Goal: Task Accomplishment & Management: Manage account settings

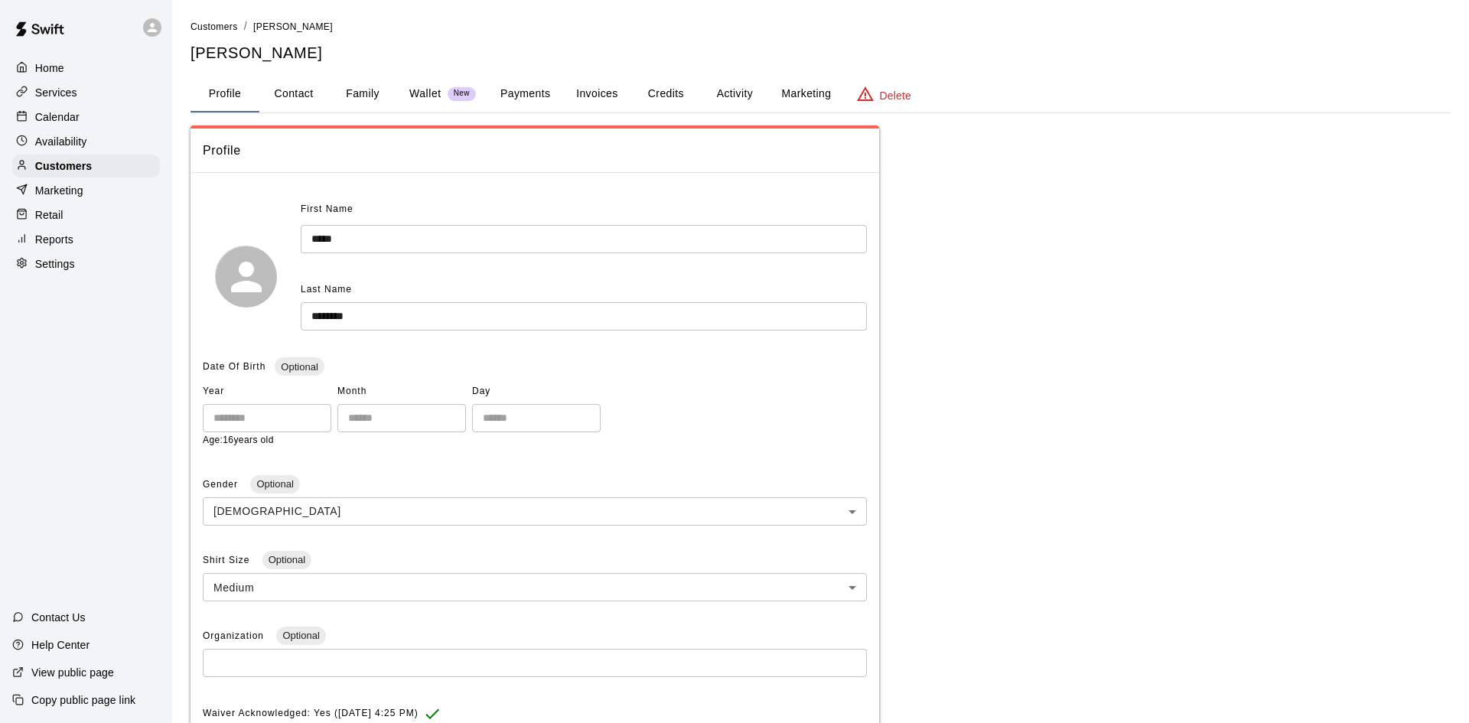
click at [50, 229] on div "Reports" at bounding box center [86, 239] width 148 height 23
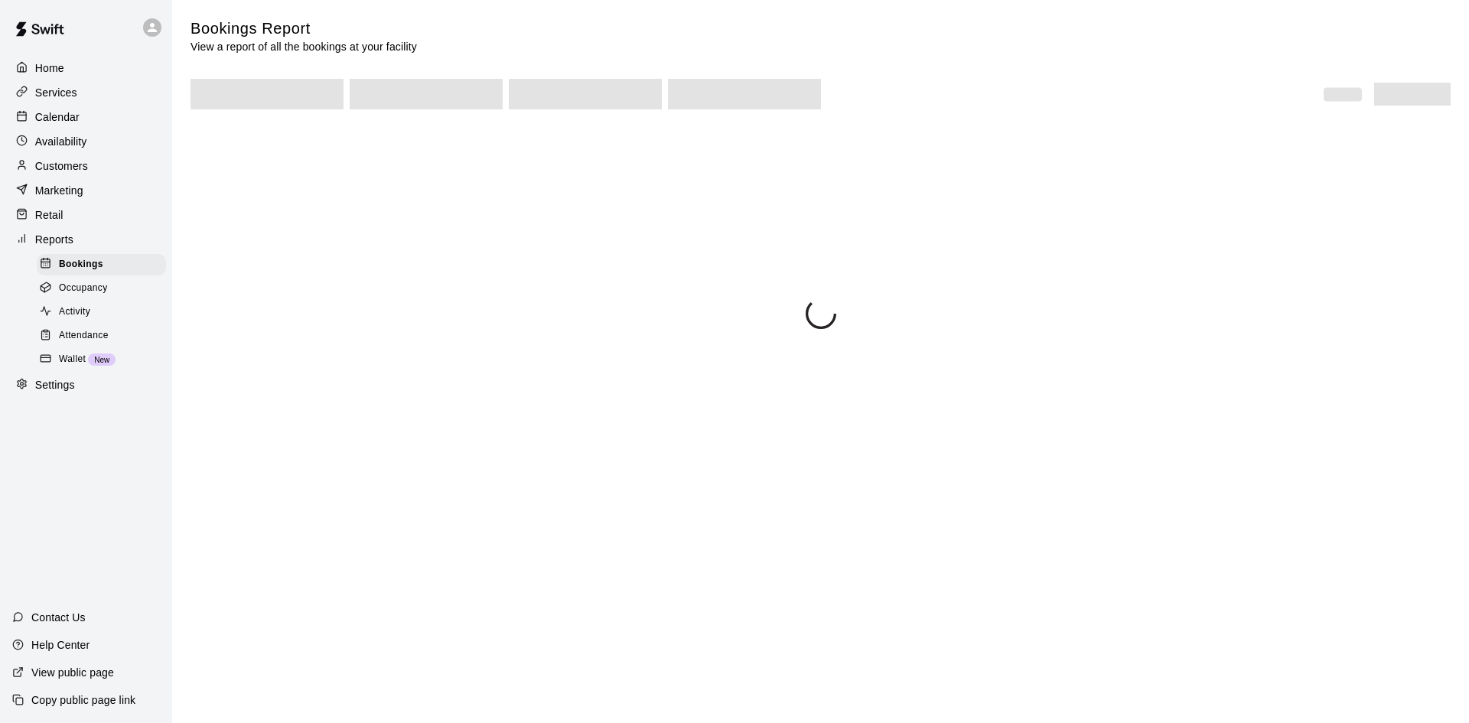
click at [94, 338] on span "Attendance" at bounding box center [84, 335] width 50 height 15
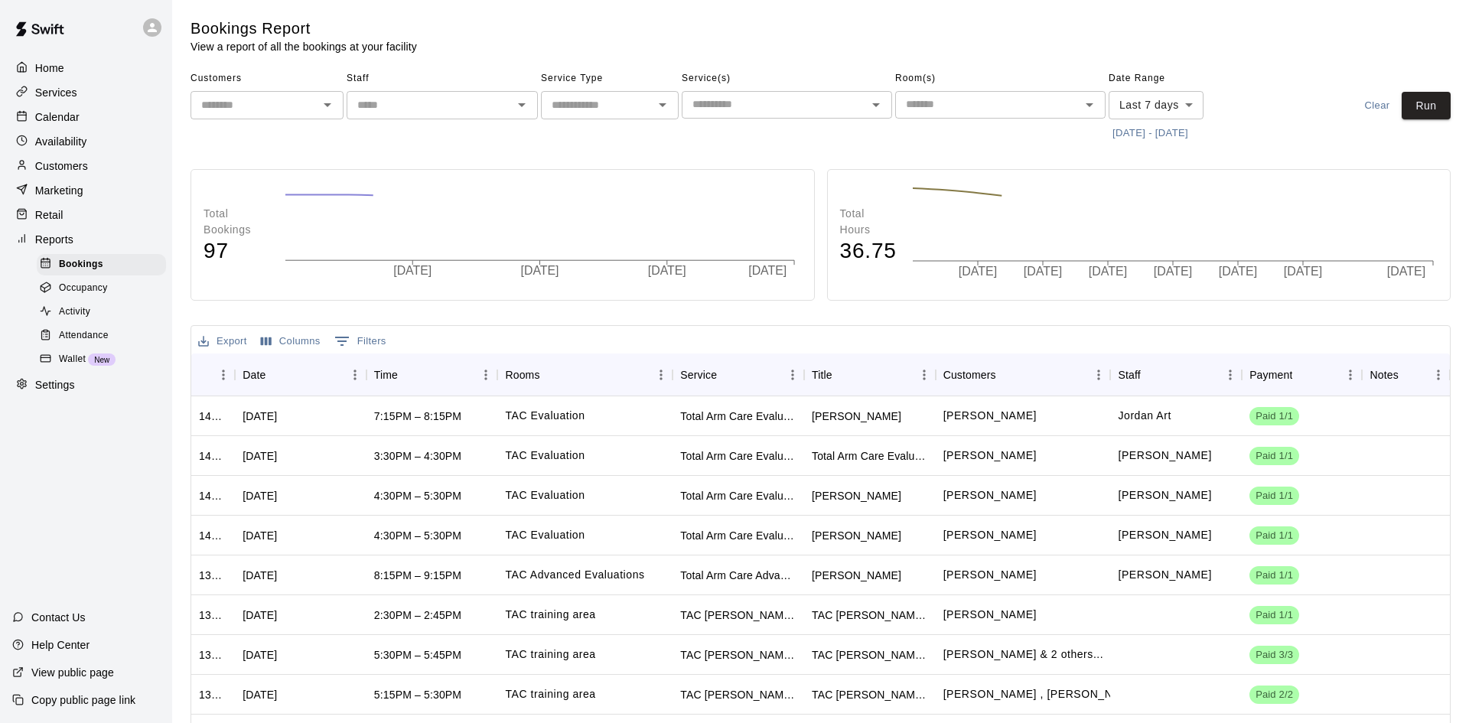
click at [120, 335] on div "Attendance" at bounding box center [101, 335] width 129 height 21
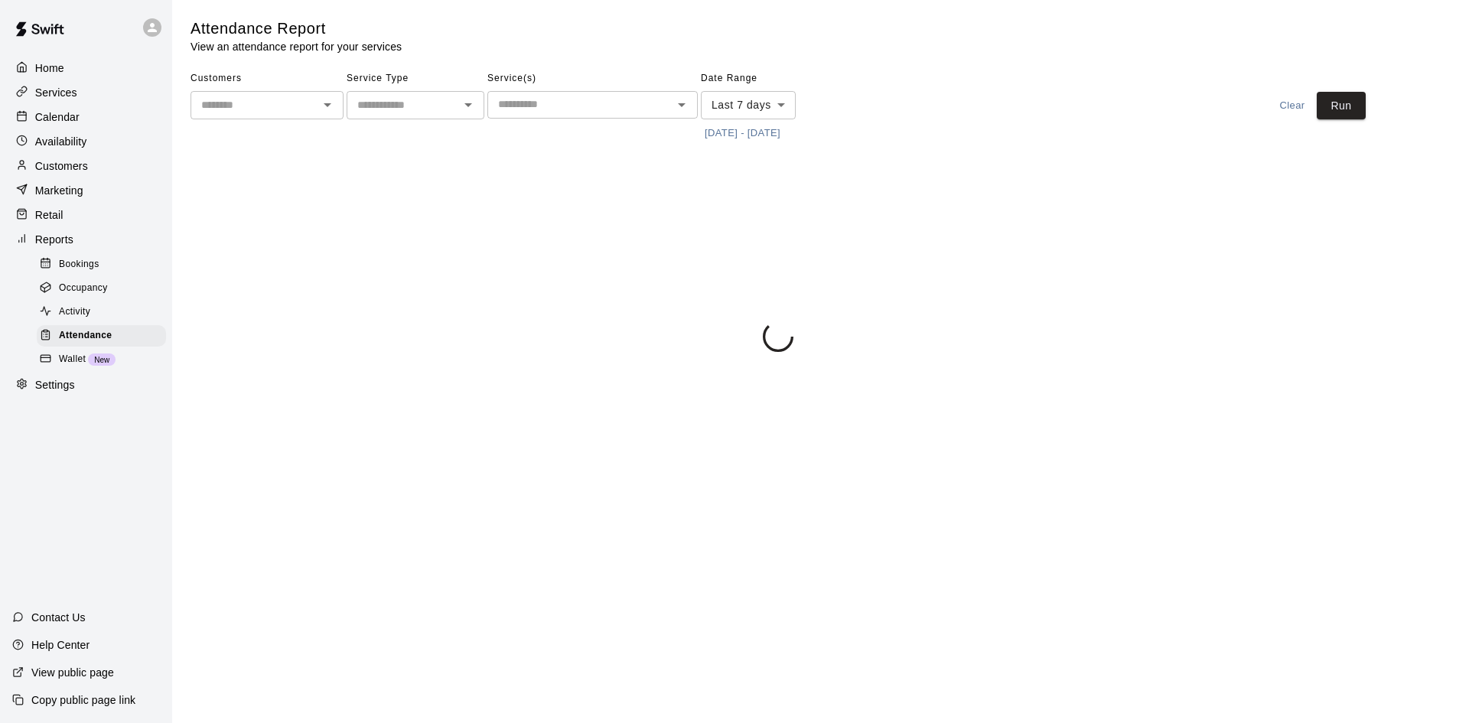
click at [708, 133] on button "[DATE] - [DATE]" at bounding box center [742, 134] width 83 height 24
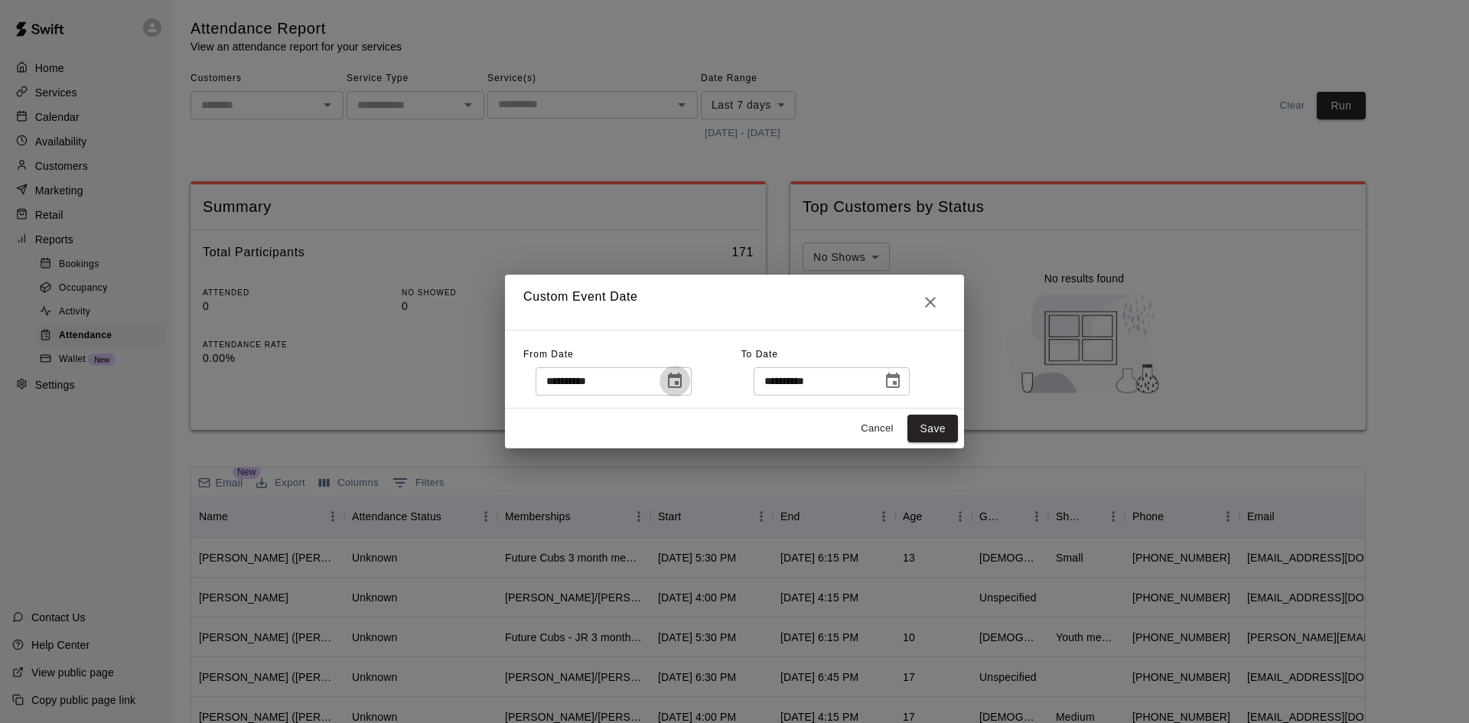
click at [682, 375] on icon "Choose date, selected date is Sep 9, 2025" at bounding box center [675, 380] width 14 height 15
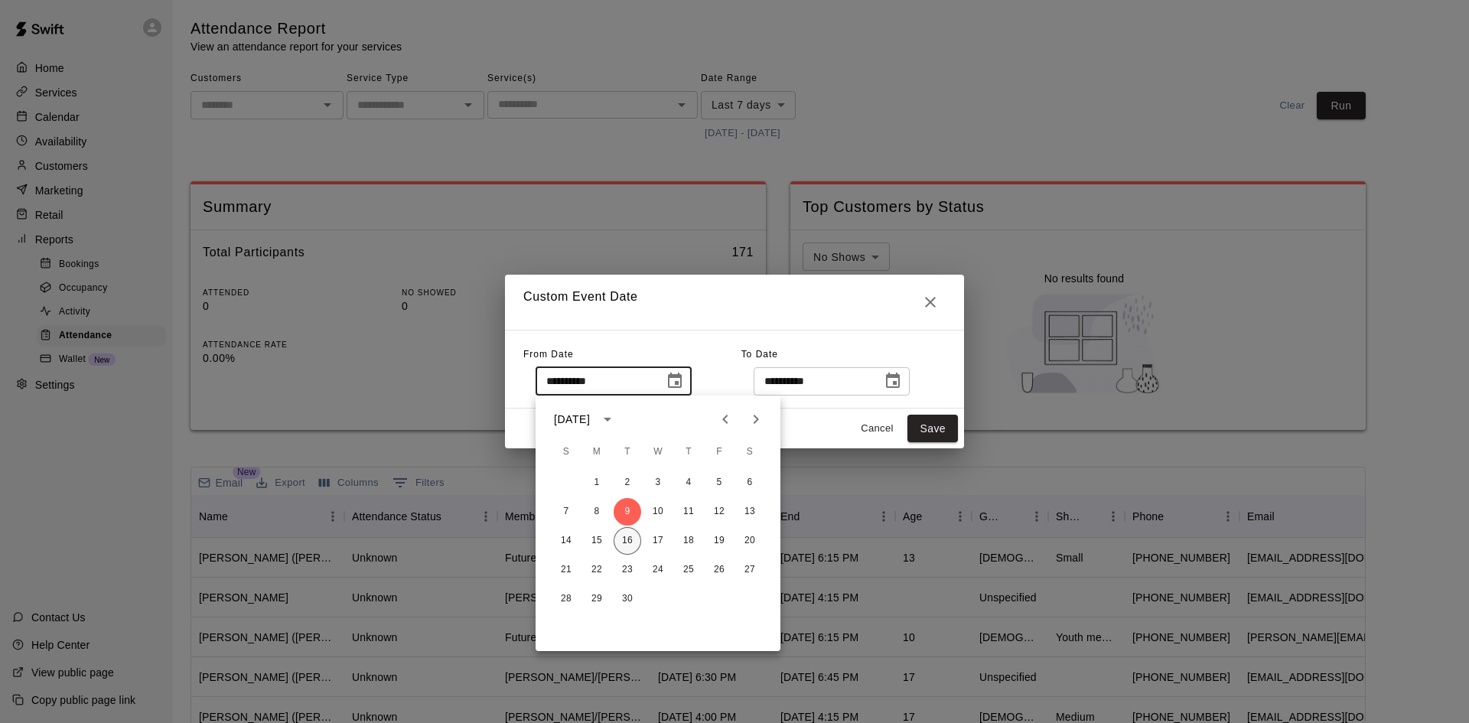
click at [630, 543] on button "16" at bounding box center [628, 541] width 28 height 28
type input "**********"
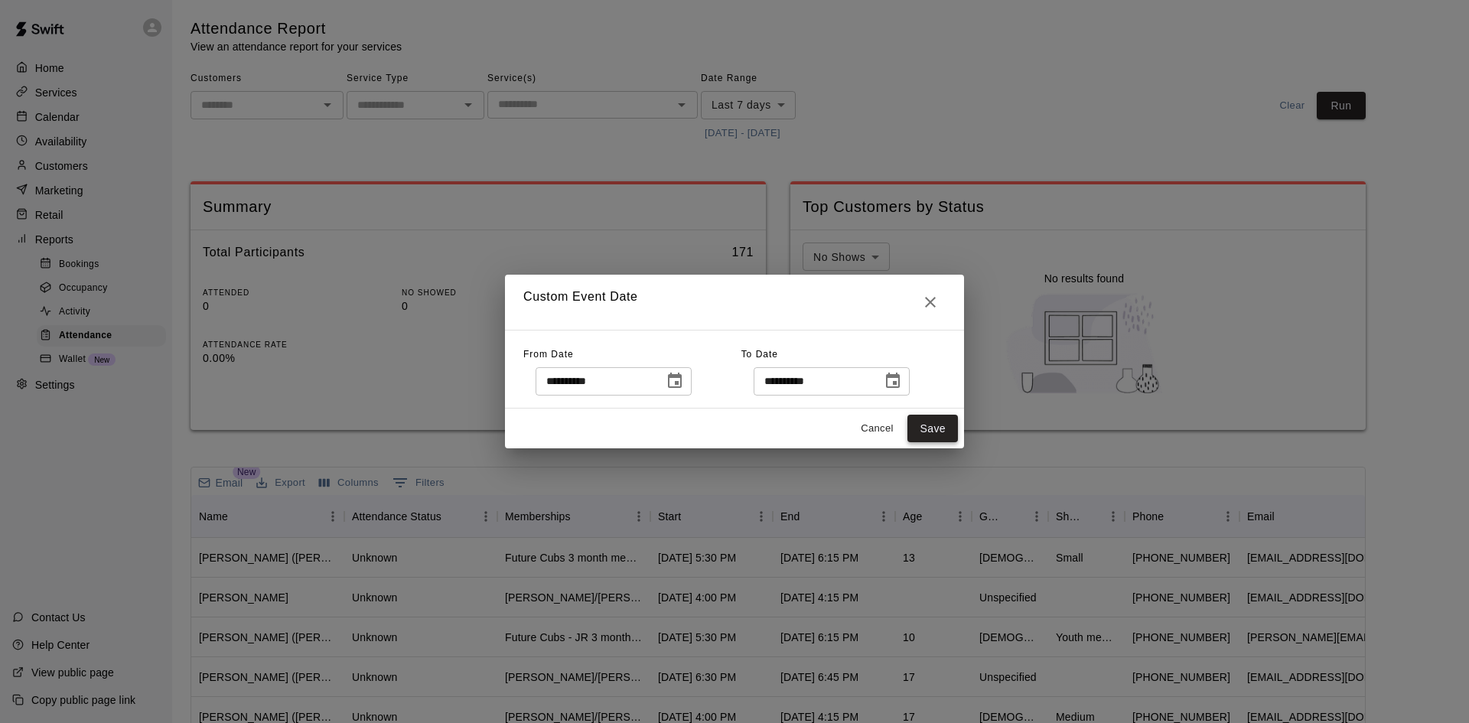
click at [925, 427] on button "Save" at bounding box center [933, 429] width 51 height 28
type input "******"
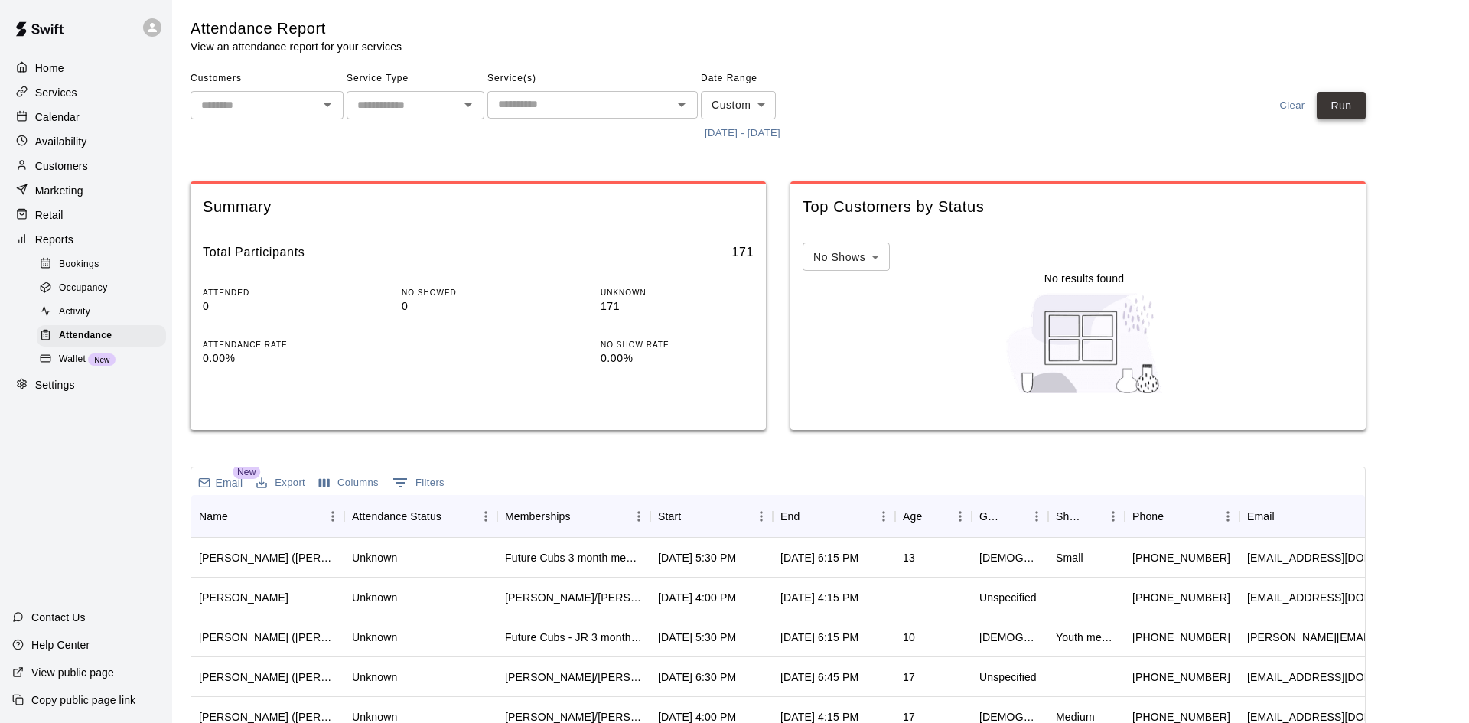
click at [1343, 96] on button "Run" at bounding box center [1341, 106] width 49 height 28
click at [736, 524] on div "Start" at bounding box center [704, 516] width 92 height 43
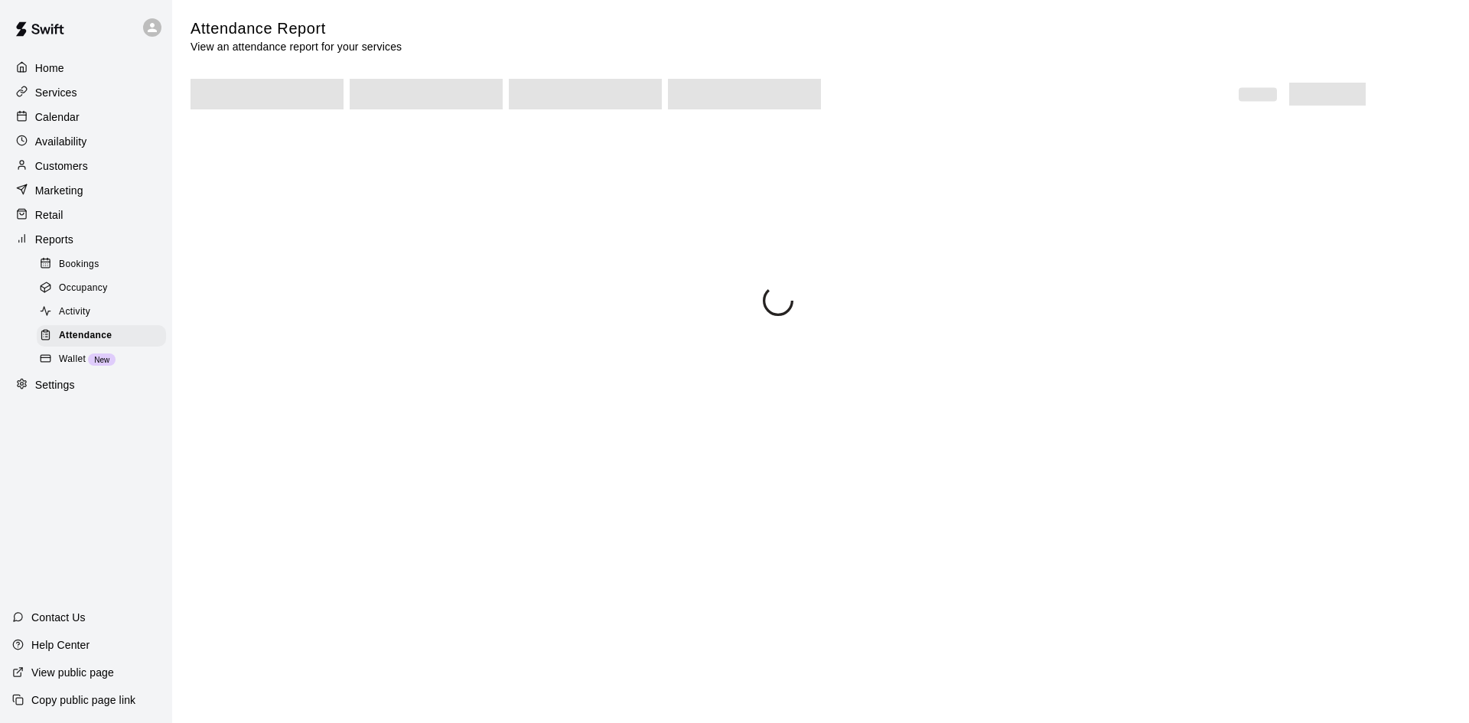
click at [86, 118] on div "Calendar" at bounding box center [86, 117] width 148 height 23
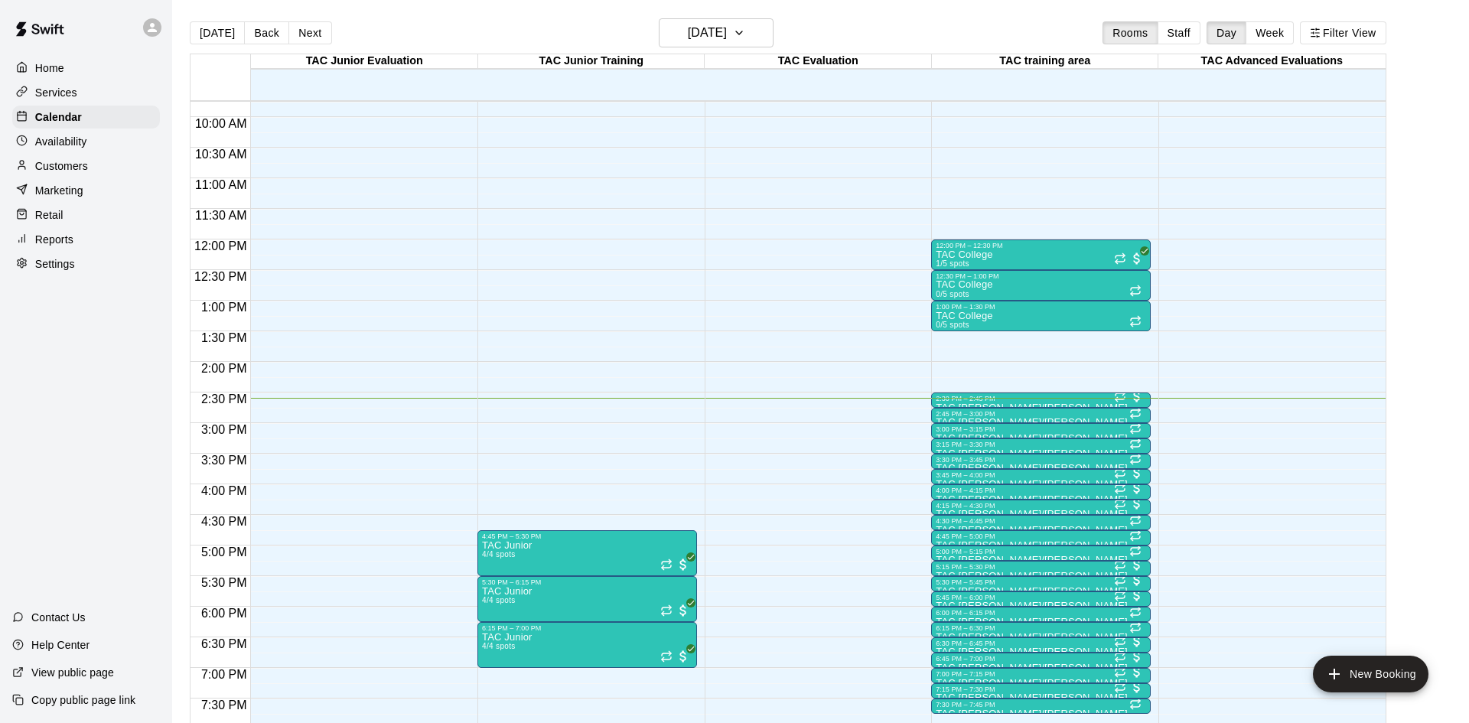
scroll to position [616, 0]
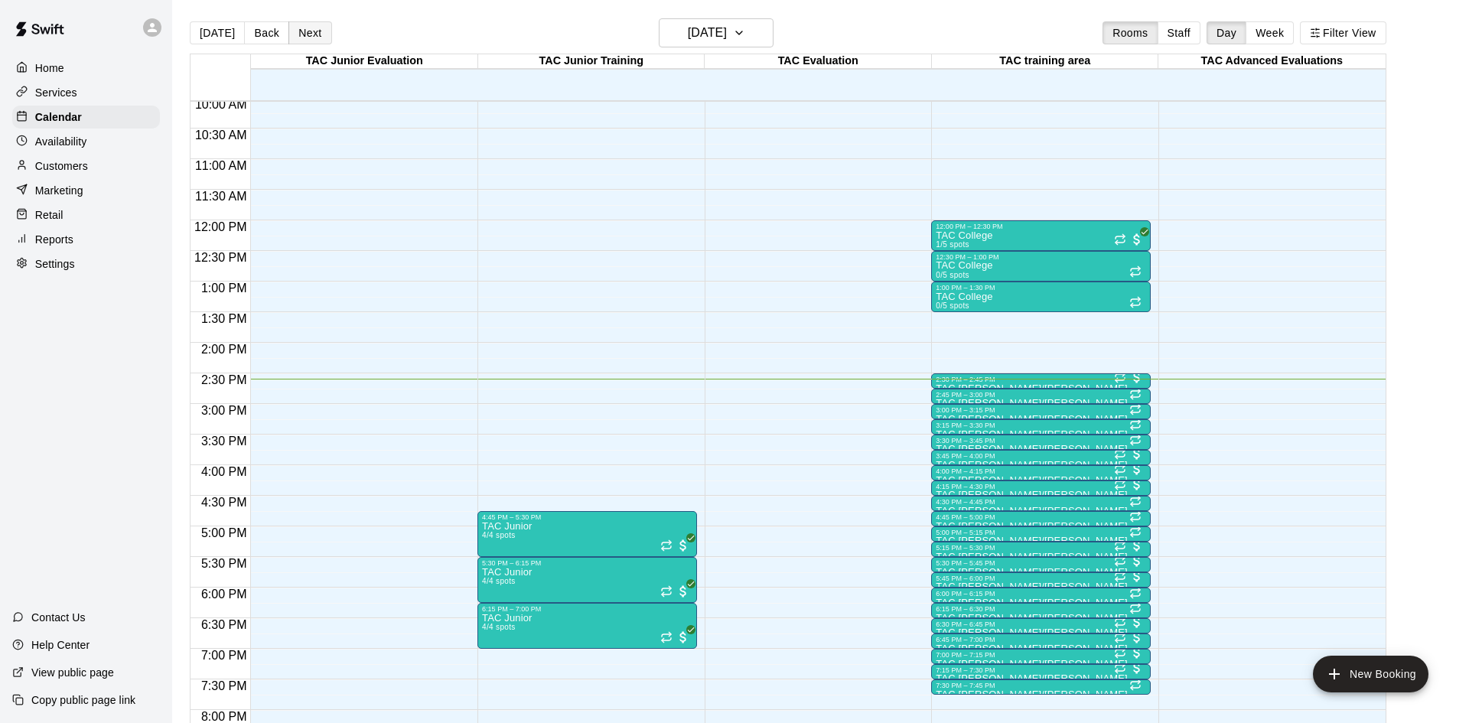
click at [308, 32] on button "Next" at bounding box center [309, 32] width 43 height 23
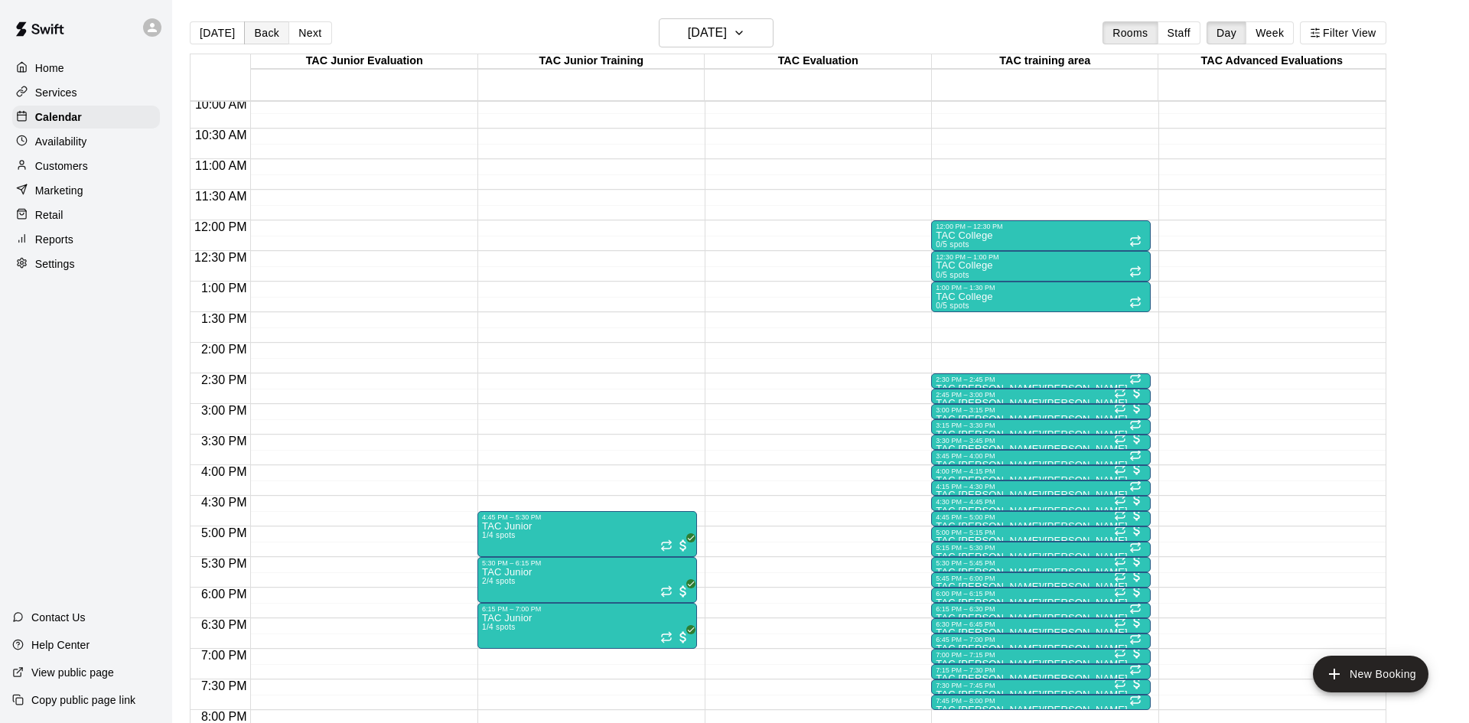
click at [270, 32] on button "Back" at bounding box center [266, 32] width 45 height 23
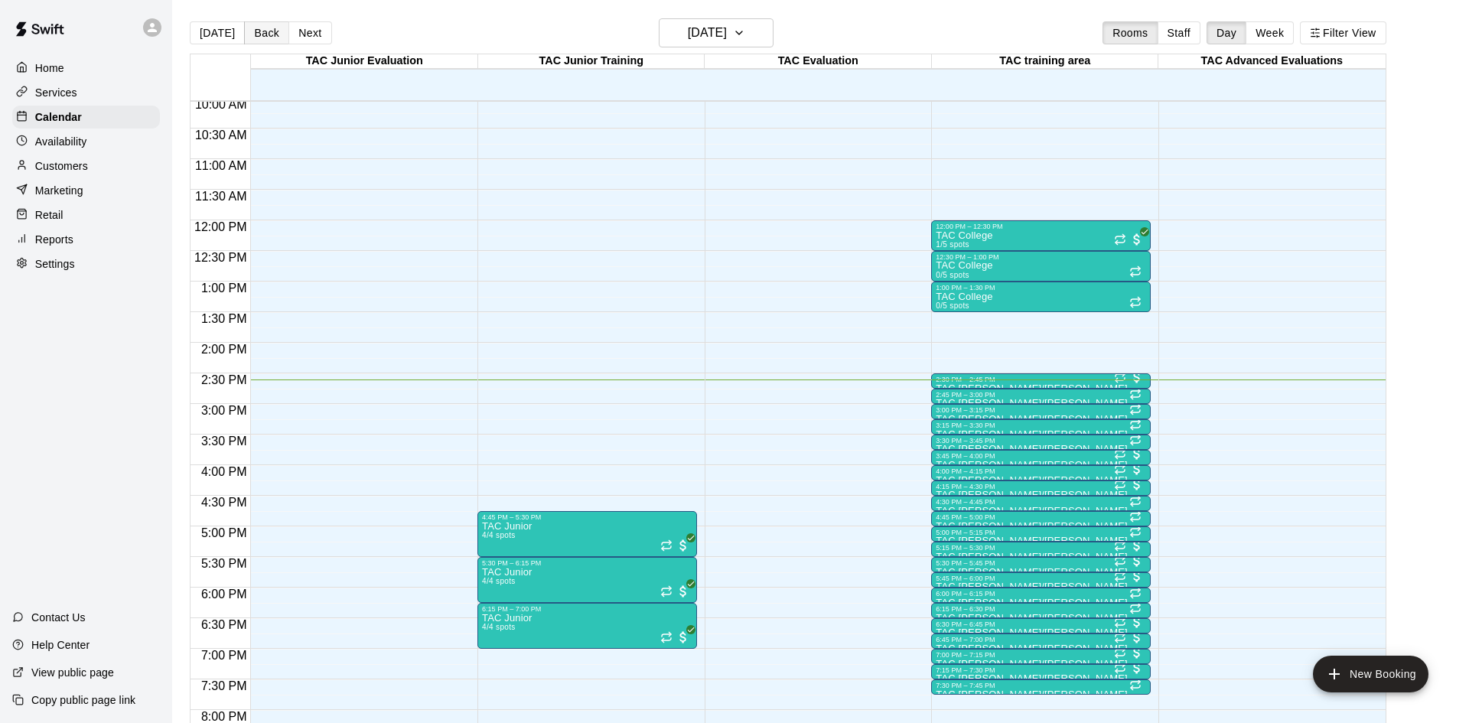
click at [270, 32] on button "Back" at bounding box center [266, 32] width 45 height 23
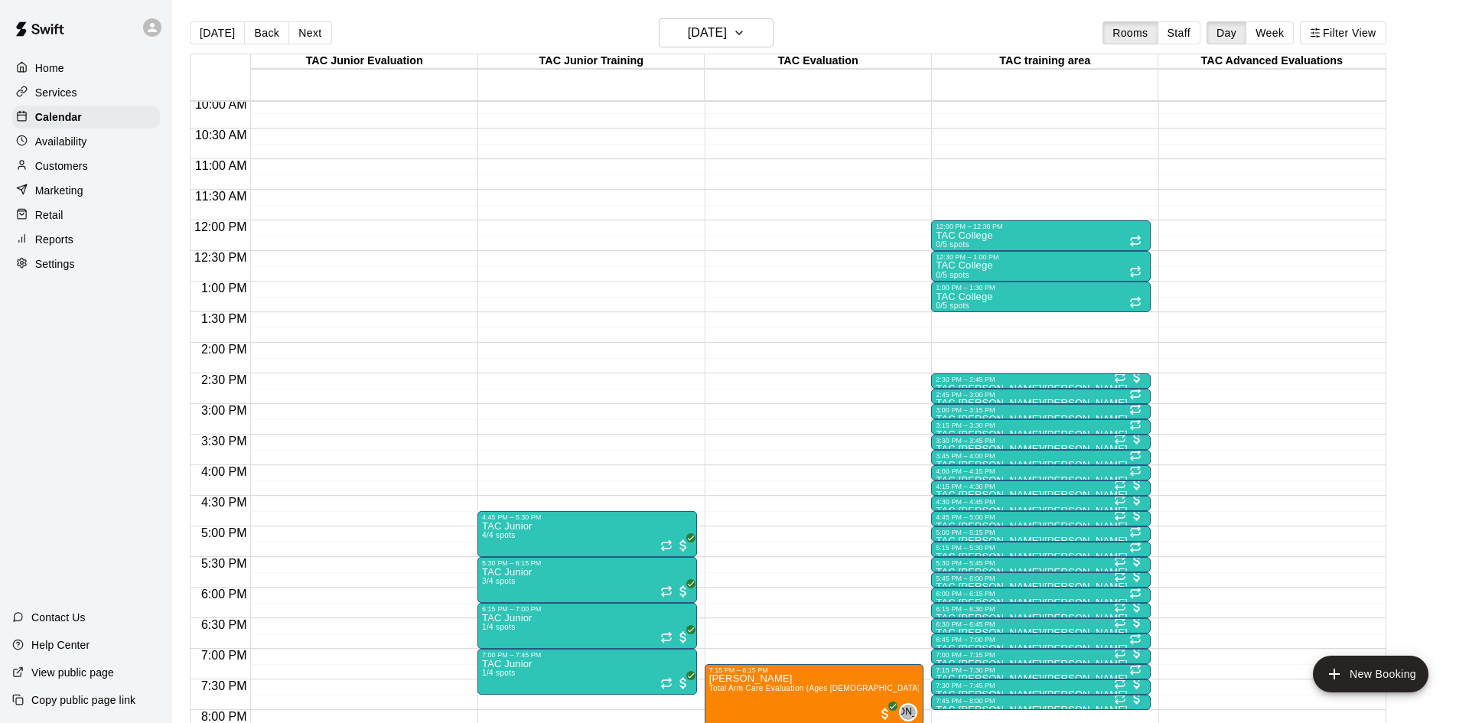
scroll to position [830, 0]
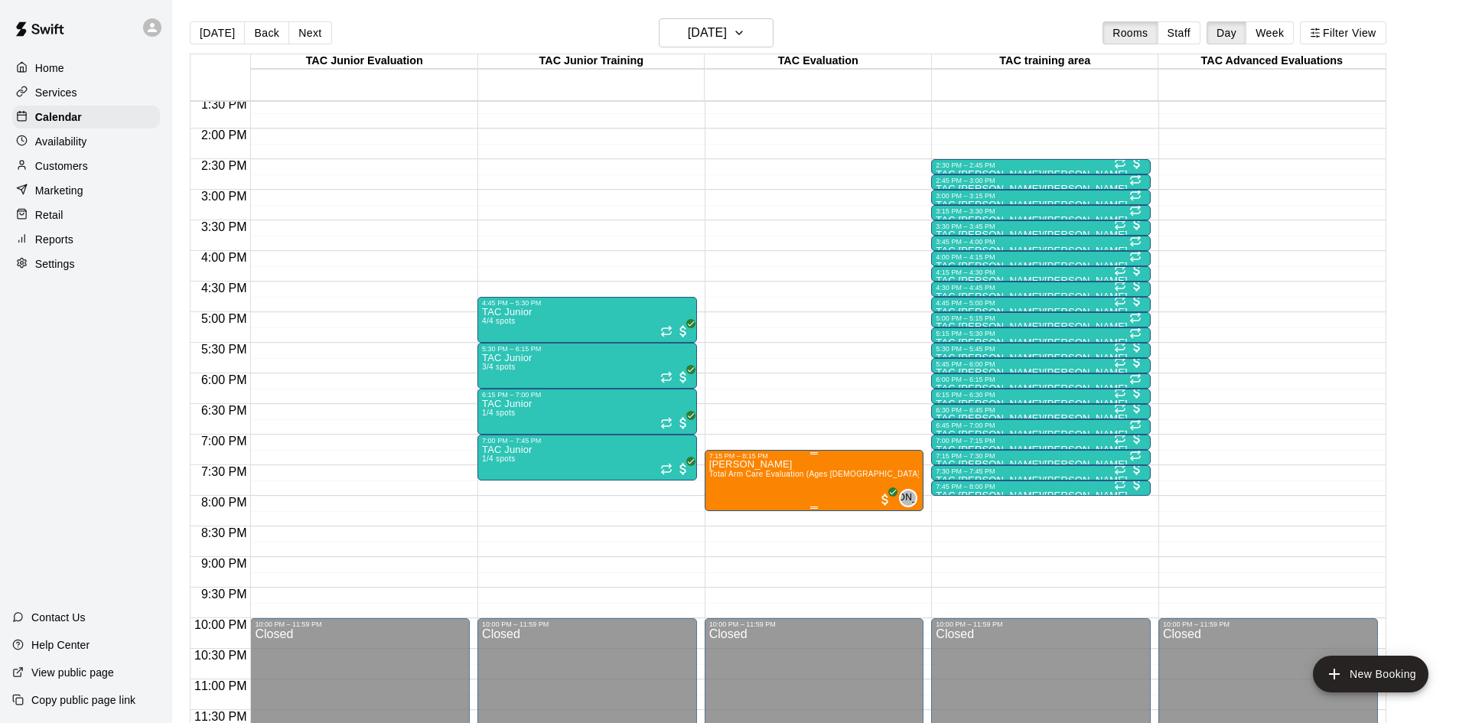
click at [729, 508] on img "edit" at bounding box center [724, 512] width 18 height 18
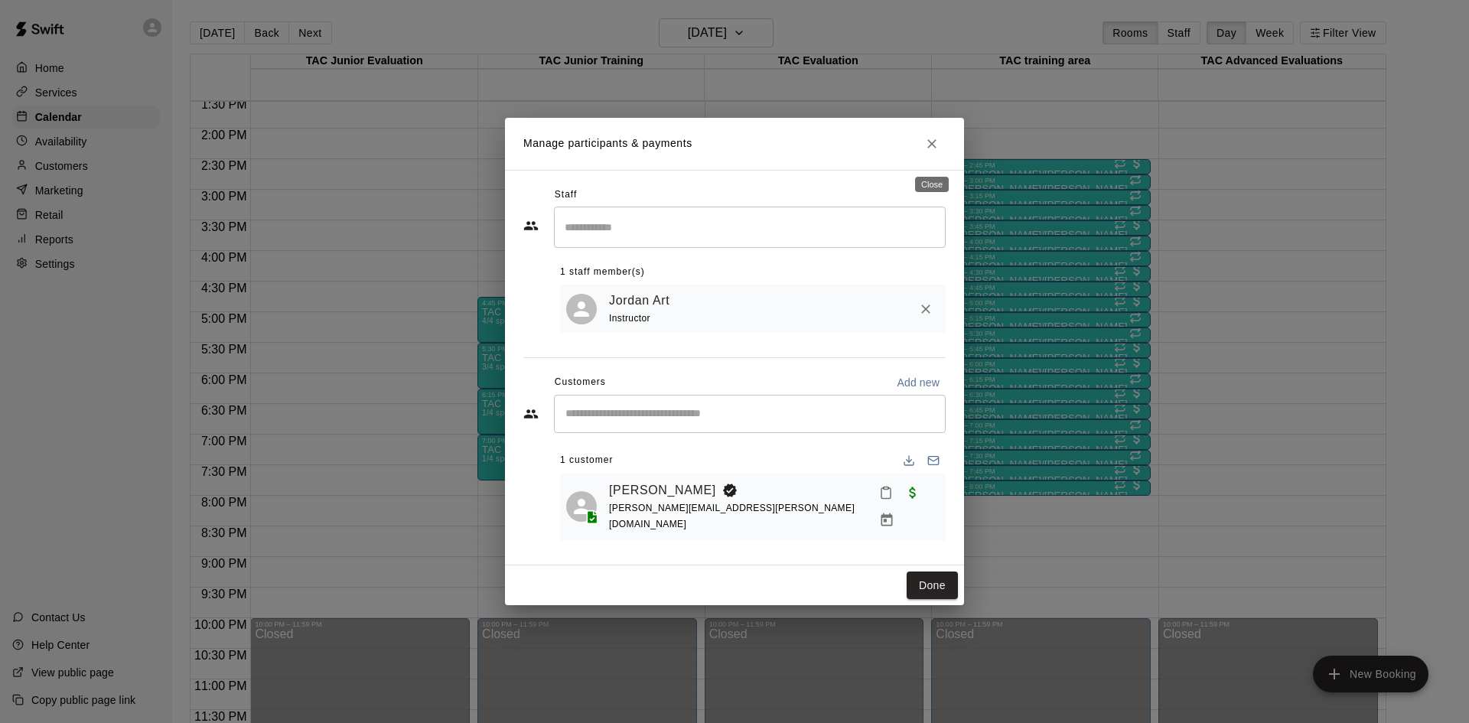
click at [924, 149] on icon "Close" at bounding box center [931, 143] width 15 height 15
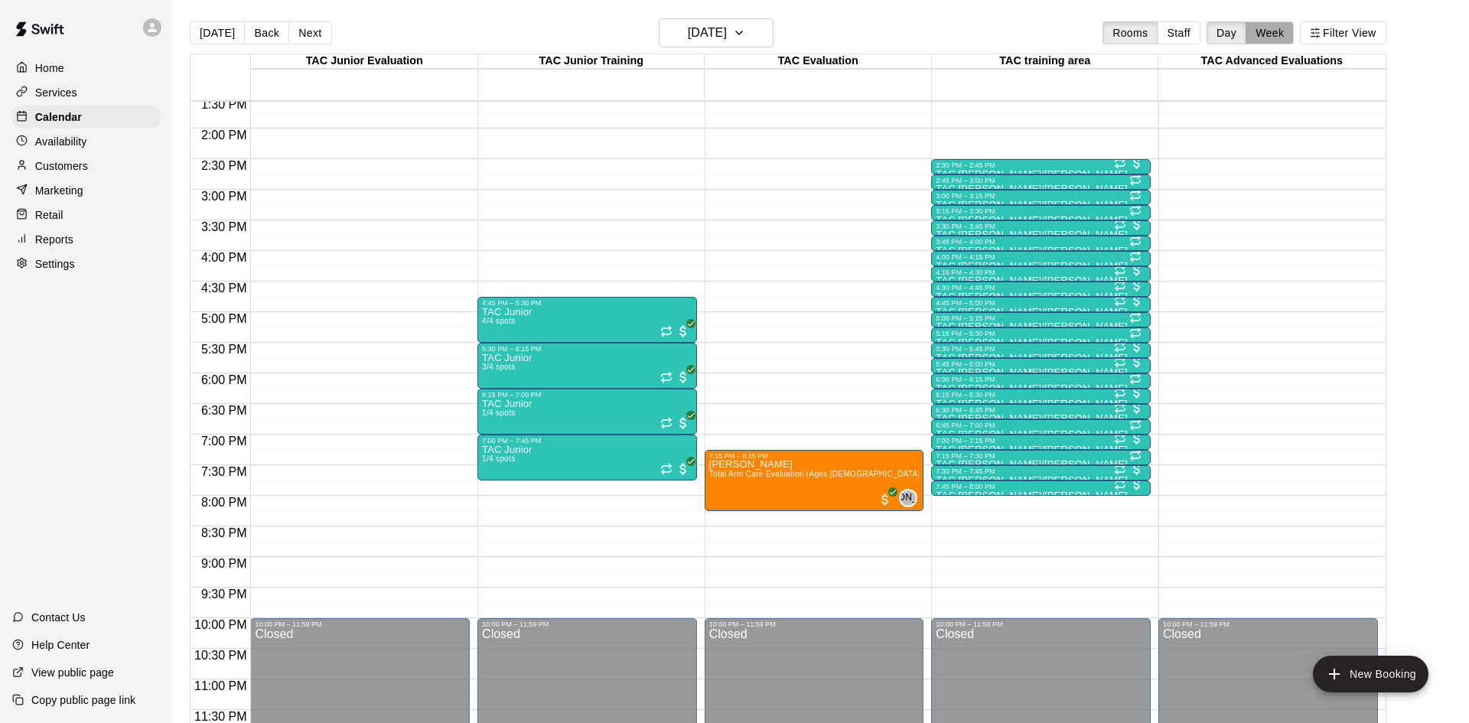
click at [1264, 33] on button "Week" at bounding box center [1270, 32] width 48 height 23
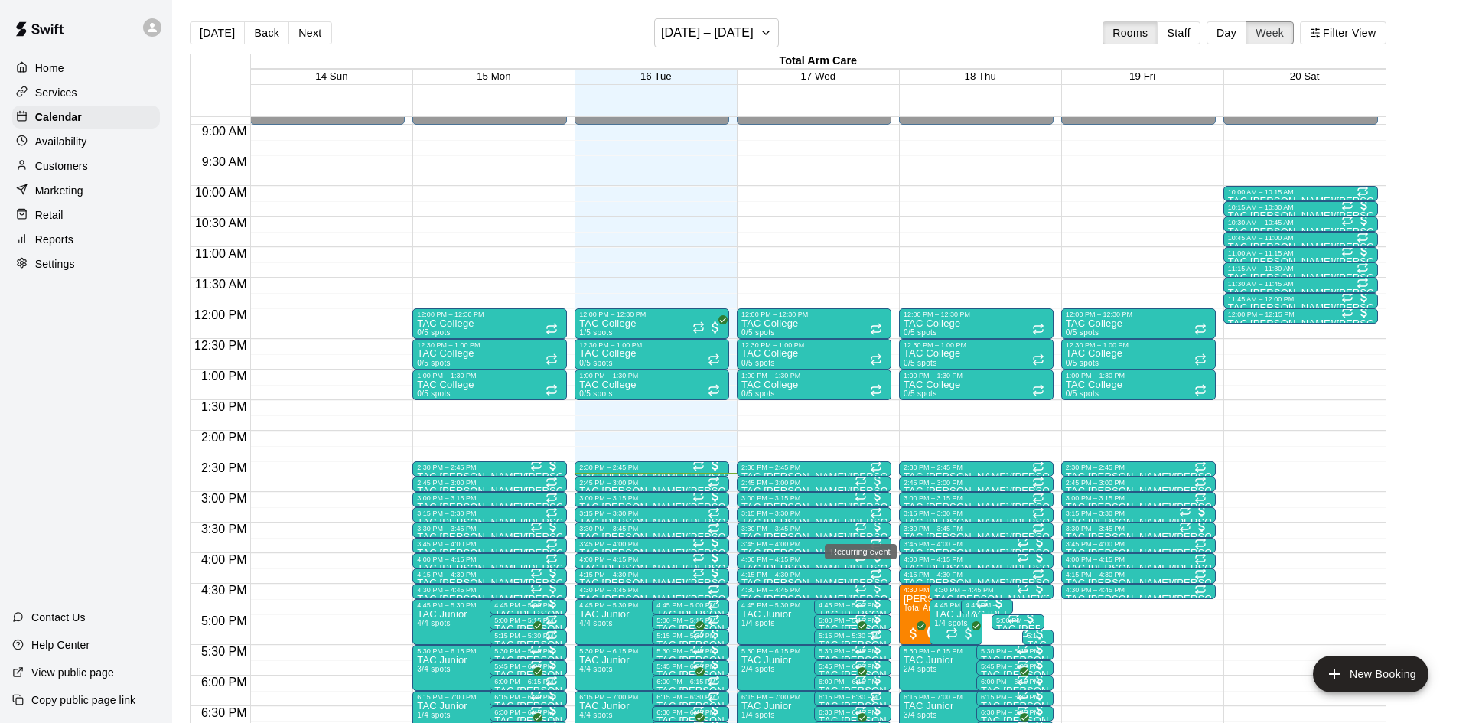
scroll to position [544, 0]
click at [915, 609] on span "Total Arm Care Evaluation (Ages [DEMOGRAPHIC_DATA]+)" at bounding box center [1013, 607] width 219 height 8
click at [912, 649] on img "edit" at bounding box center [920, 655] width 18 height 18
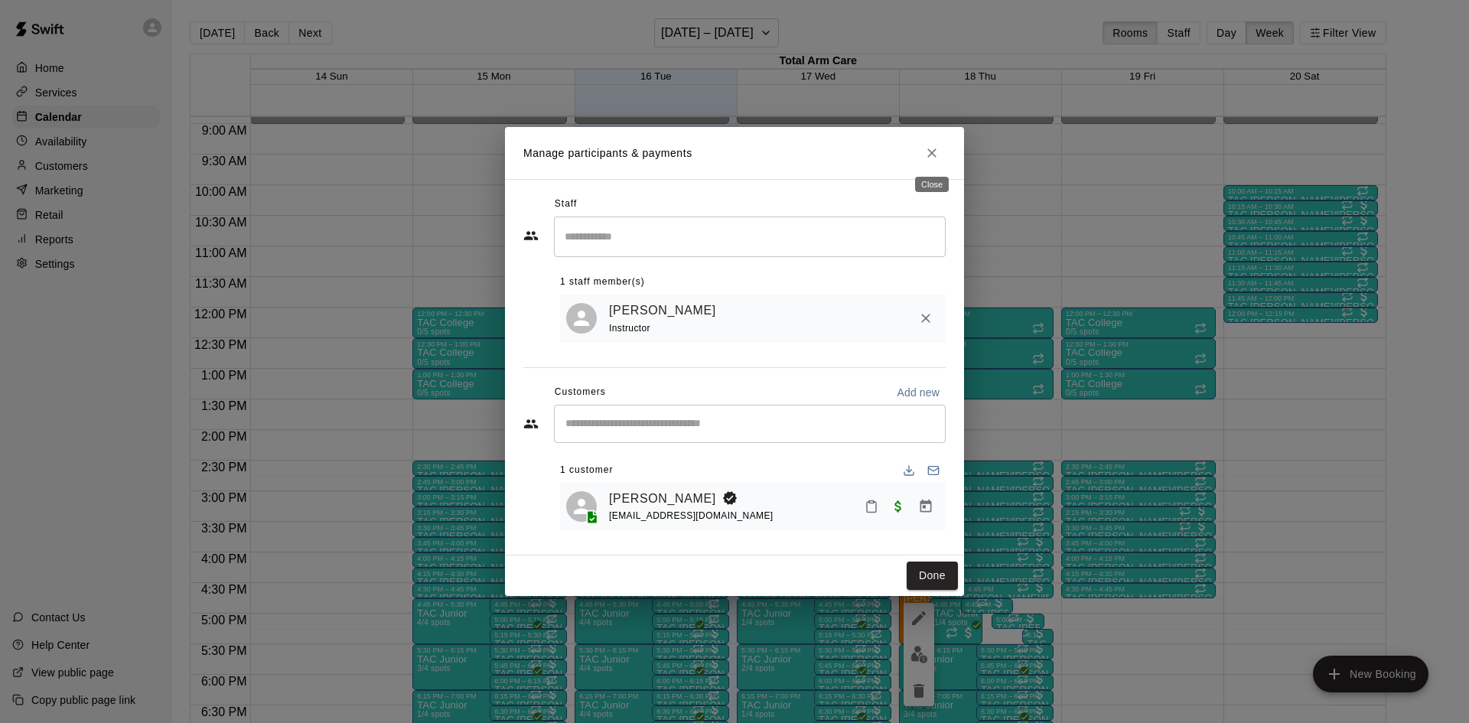
click at [933, 151] on icon "Close" at bounding box center [931, 152] width 9 height 9
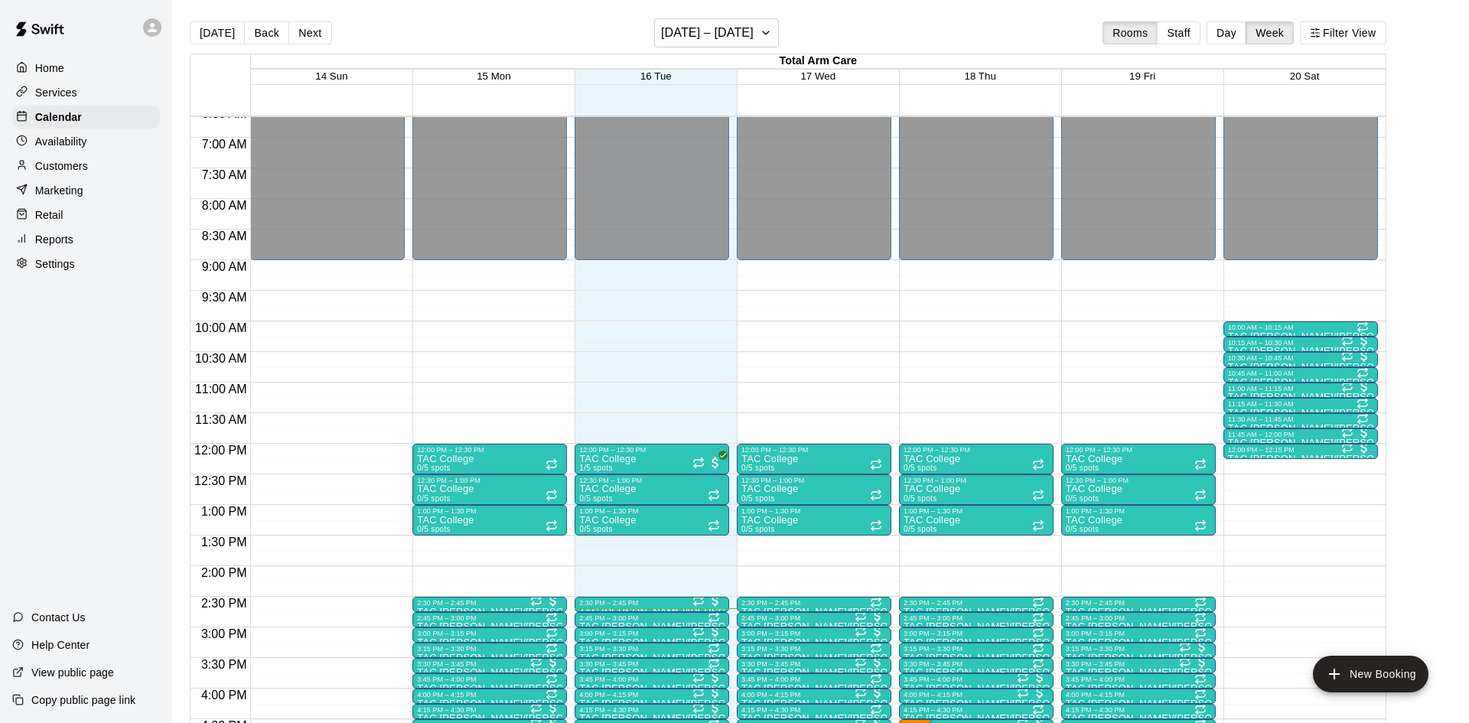
scroll to position [396, 0]
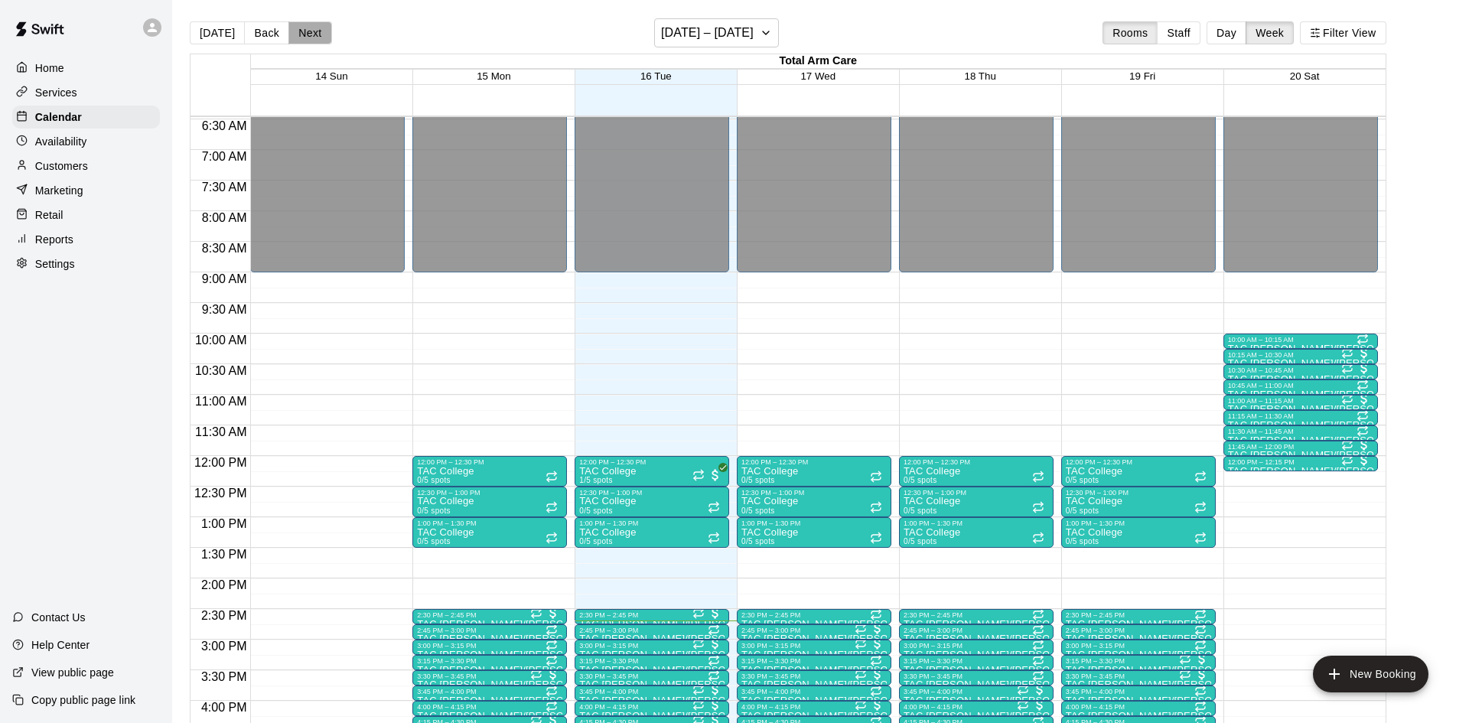
click at [300, 34] on button "Next" at bounding box center [309, 32] width 43 height 23
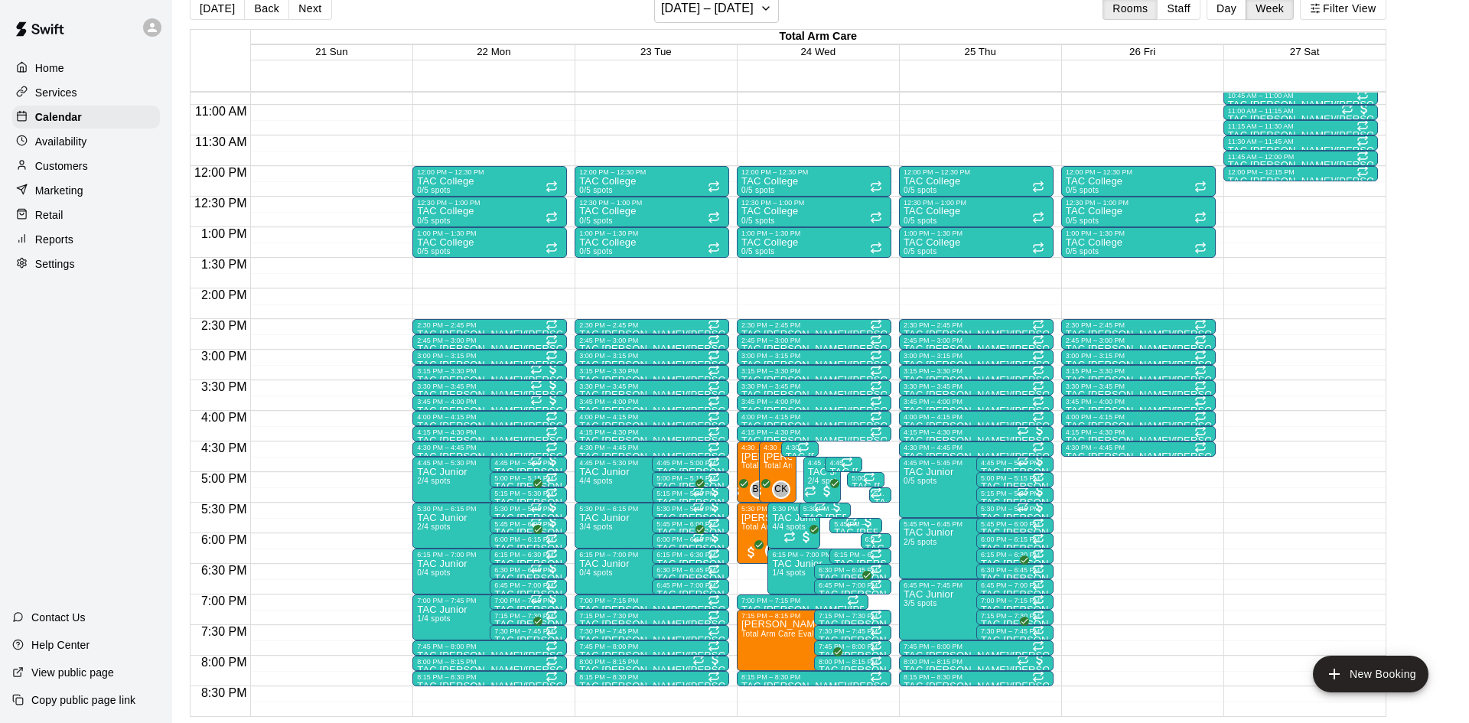
scroll to position [704, 0]
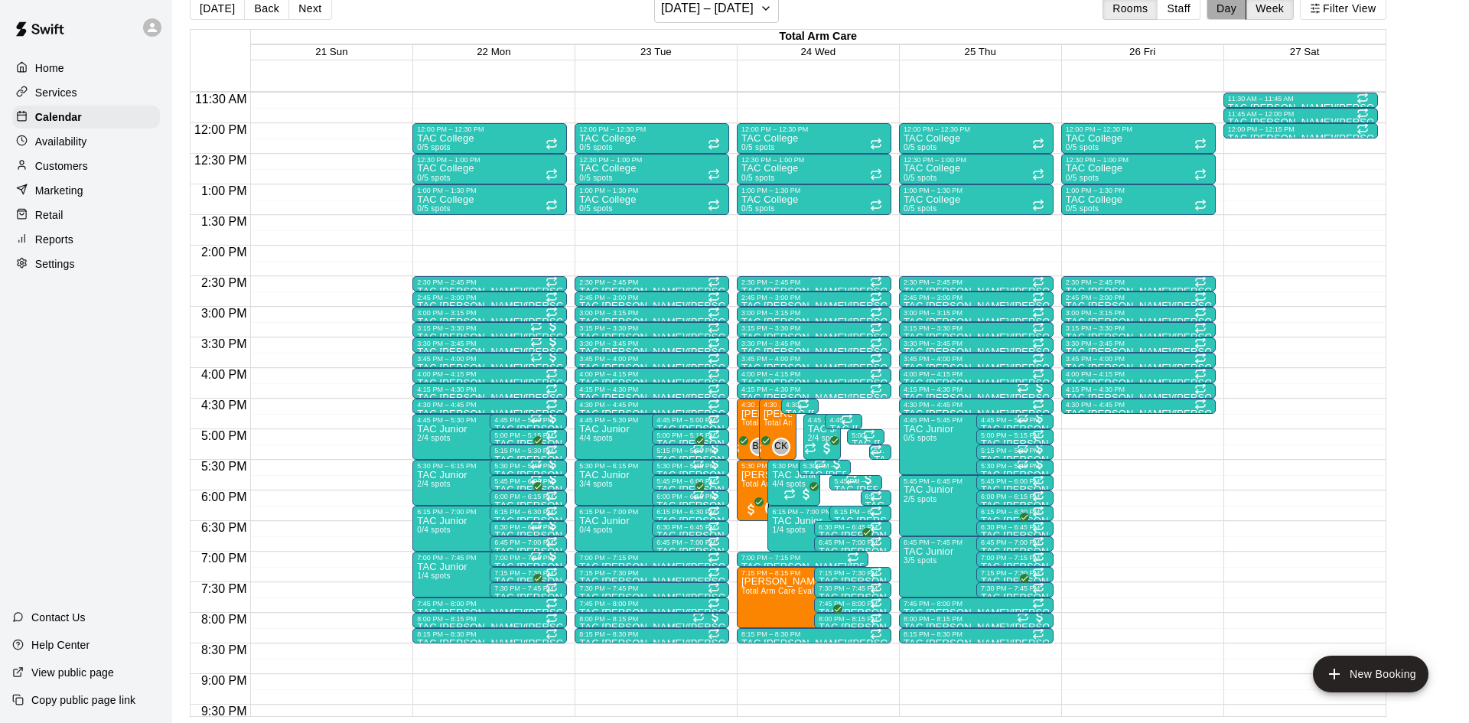
click at [1224, 9] on button "Day" at bounding box center [1227, 8] width 40 height 23
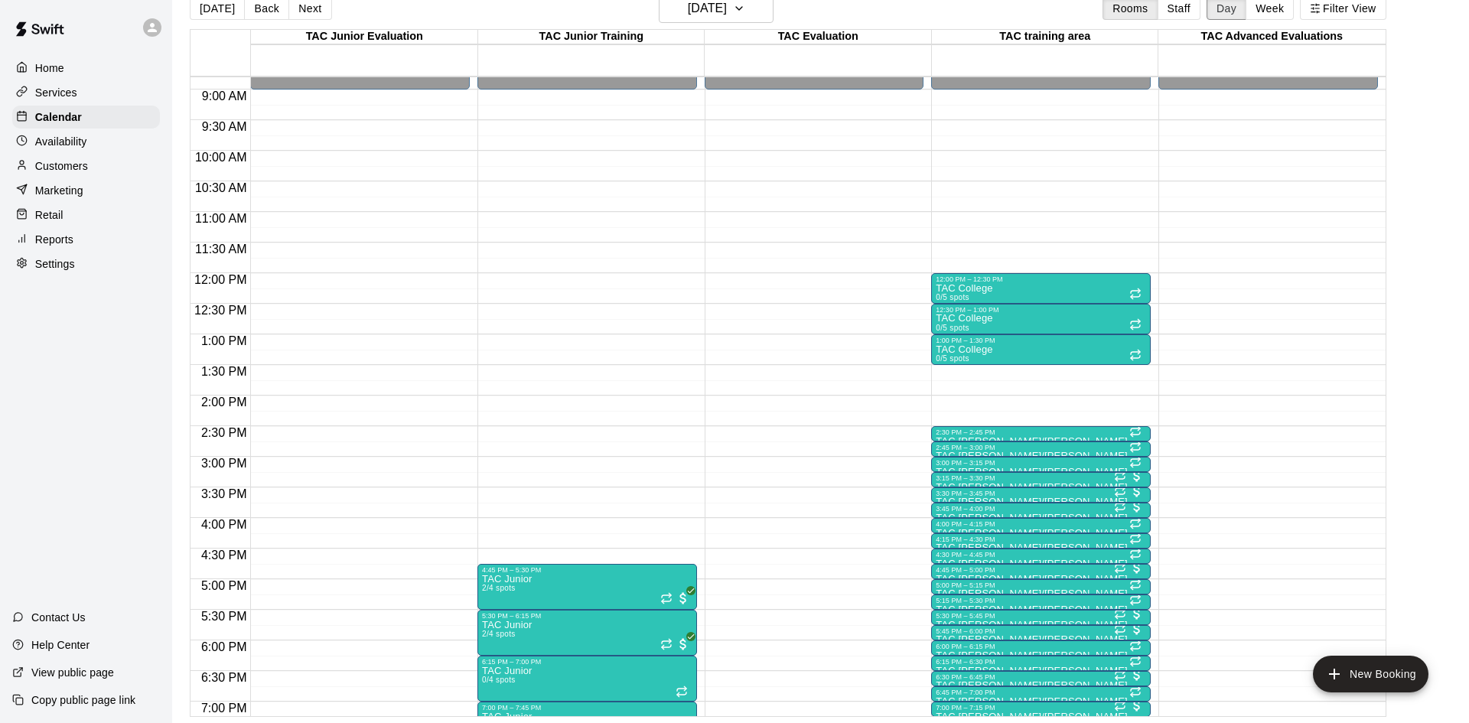
scroll to position [536, 0]
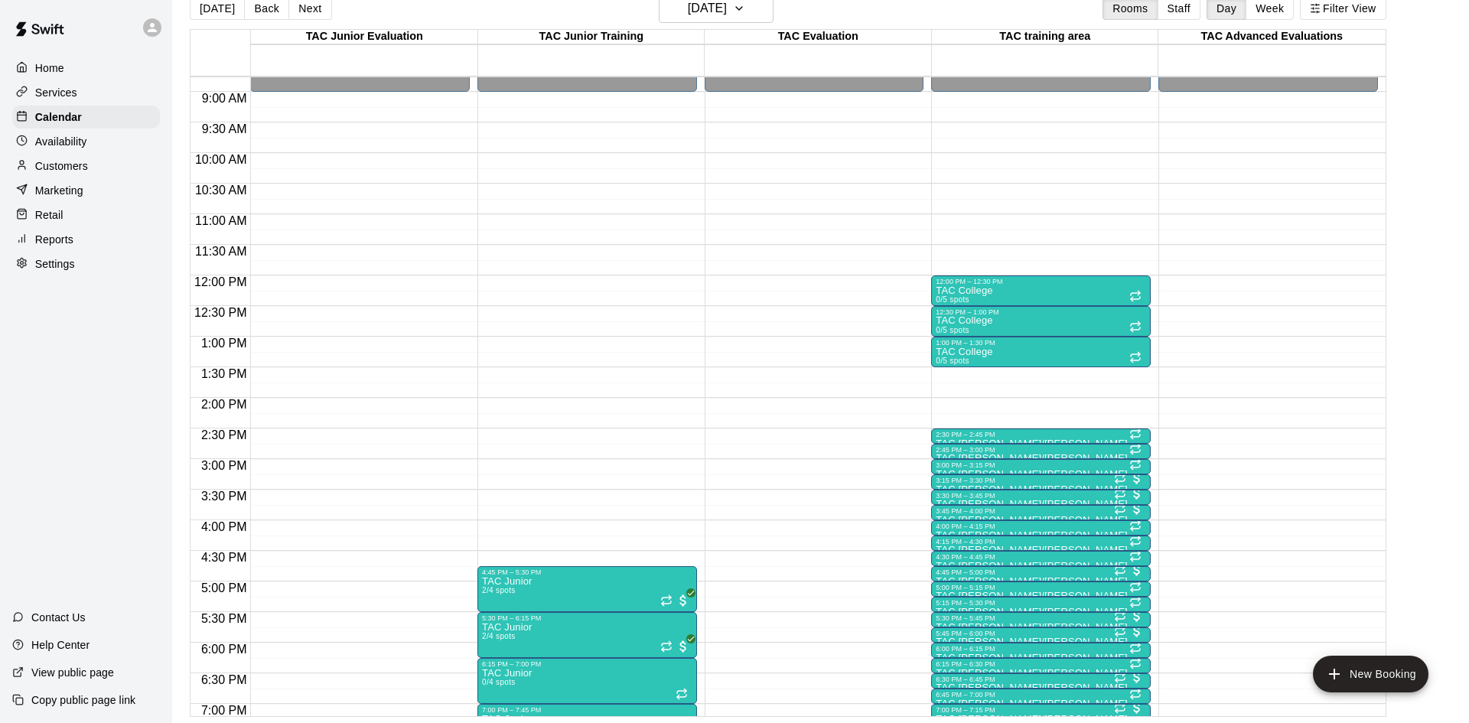
click at [308, 11] on button "Next" at bounding box center [309, 8] width 43 height 23
click at [308, 8] on button "Next" at bounding box center [309, 8] width 43 height 23
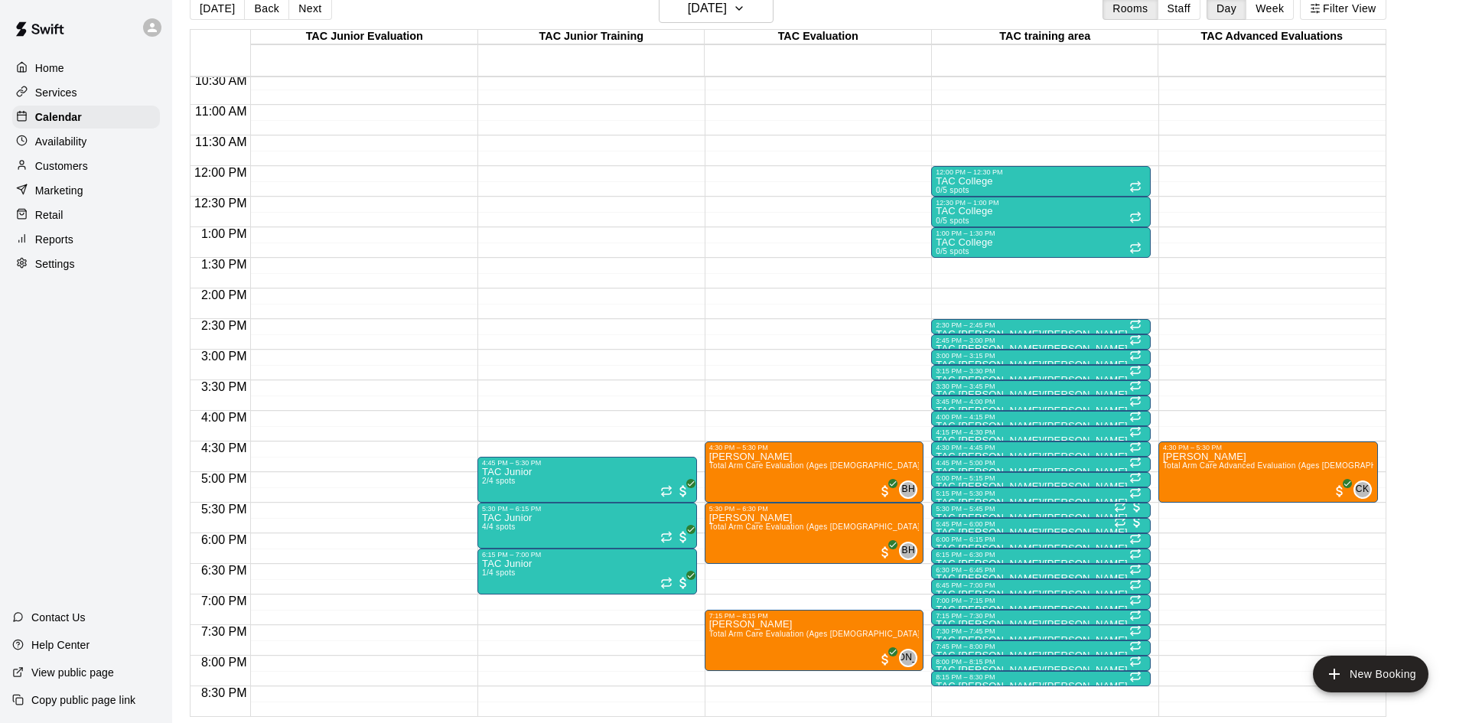
scroll to position [647, 0]
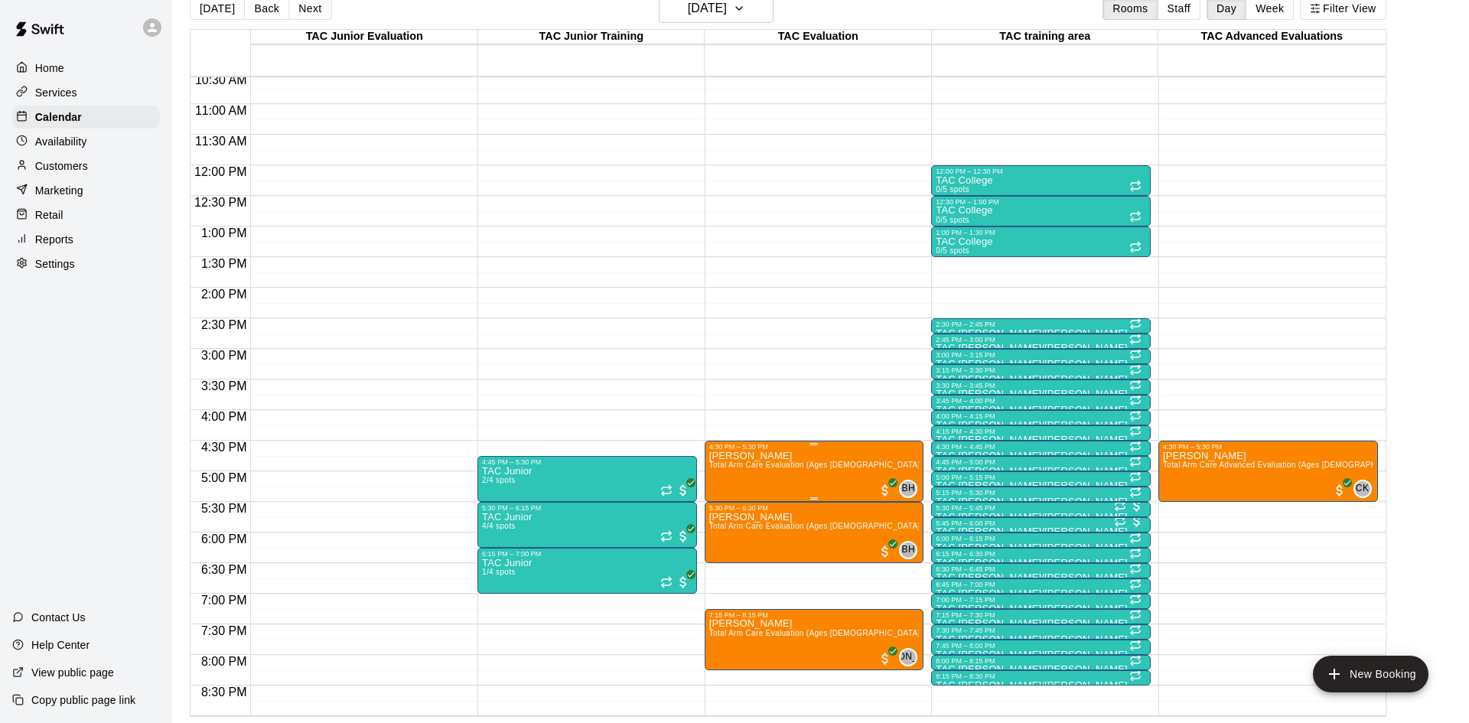
click at [797, 461] on span "Total Arm Care Evaluation (Ages [DEMOGRAPHIC_DATA]+)" at bounding box center [818, 465] width 219 height 8
click at [728, 516] on img "edit" at bounding box center [724, 513] width 18 height 18
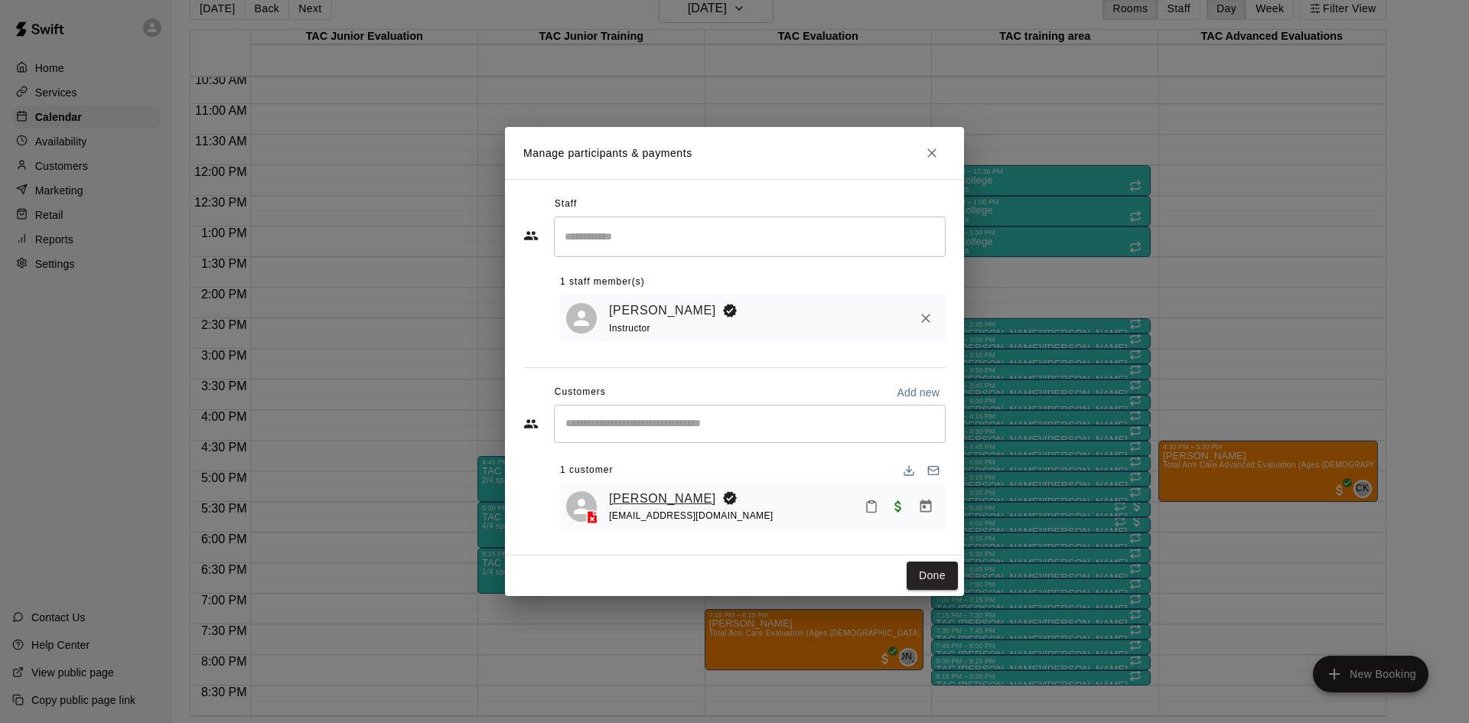
click at [663, 498] on link "[PERSON_NAME]" at bounding box center [662, 499] width 107 height 20
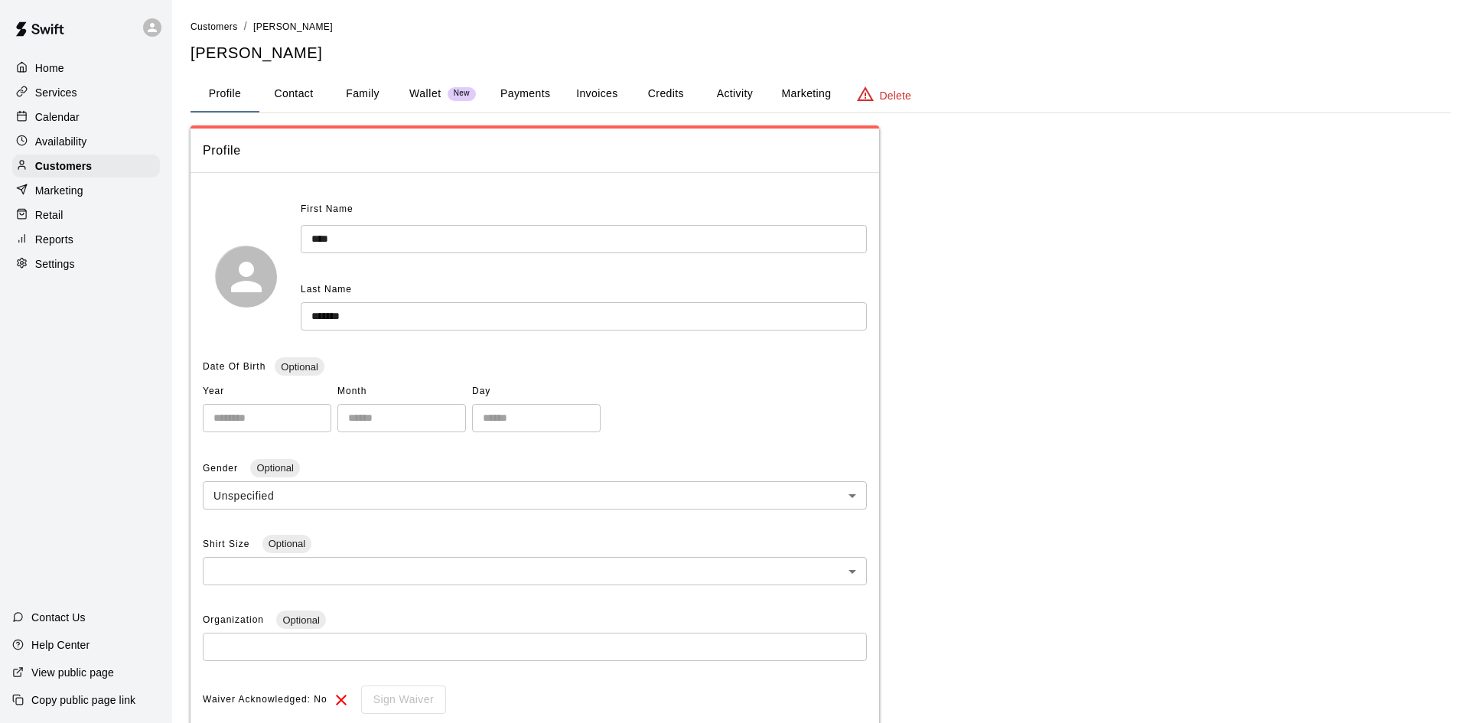
click at [380, 102] on button "Family" at bounding box center [362, 94] width 69 height 37
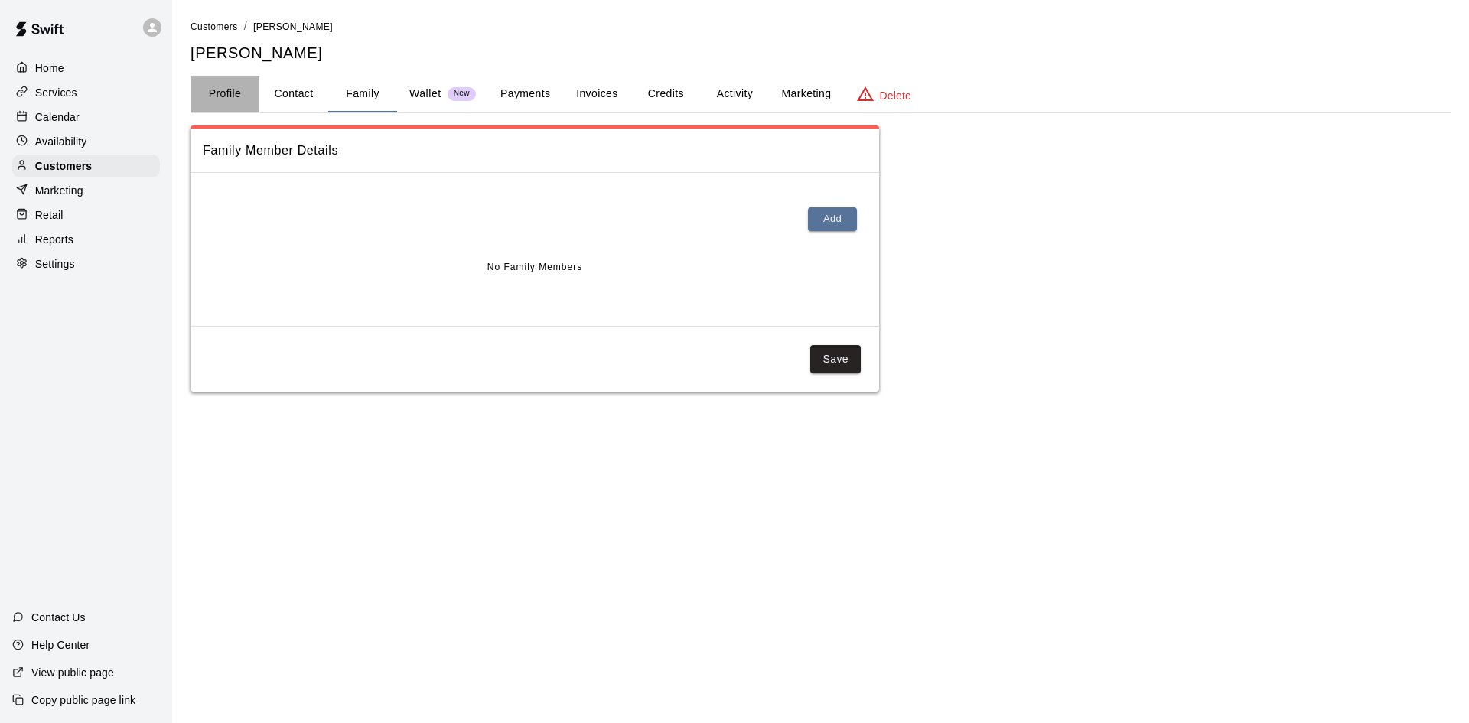
click at [214, 98] on button "Profile" at bounding box center [225, 94] width 69 height 37
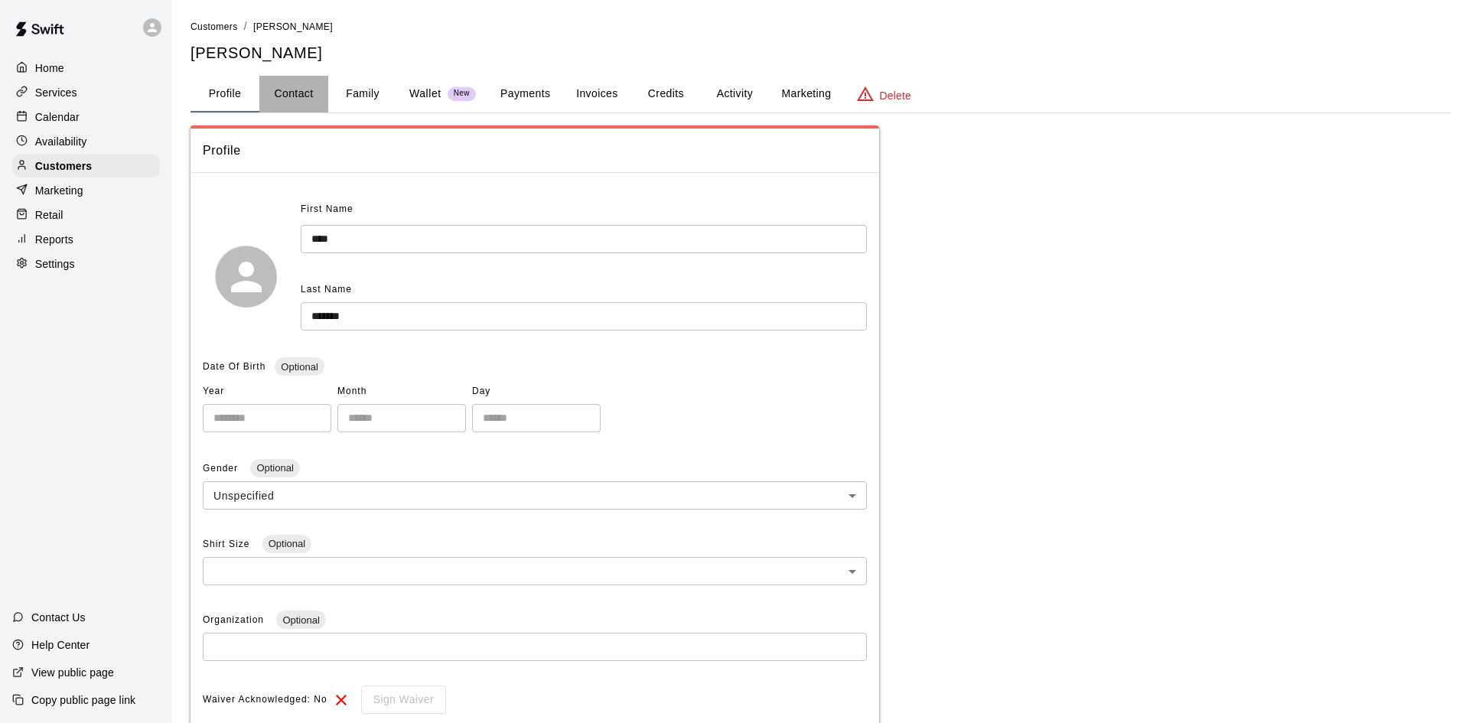
click at [300, 99] on button "Contact" at bounding box center [293, 94] width 69 height 37
select select "**"
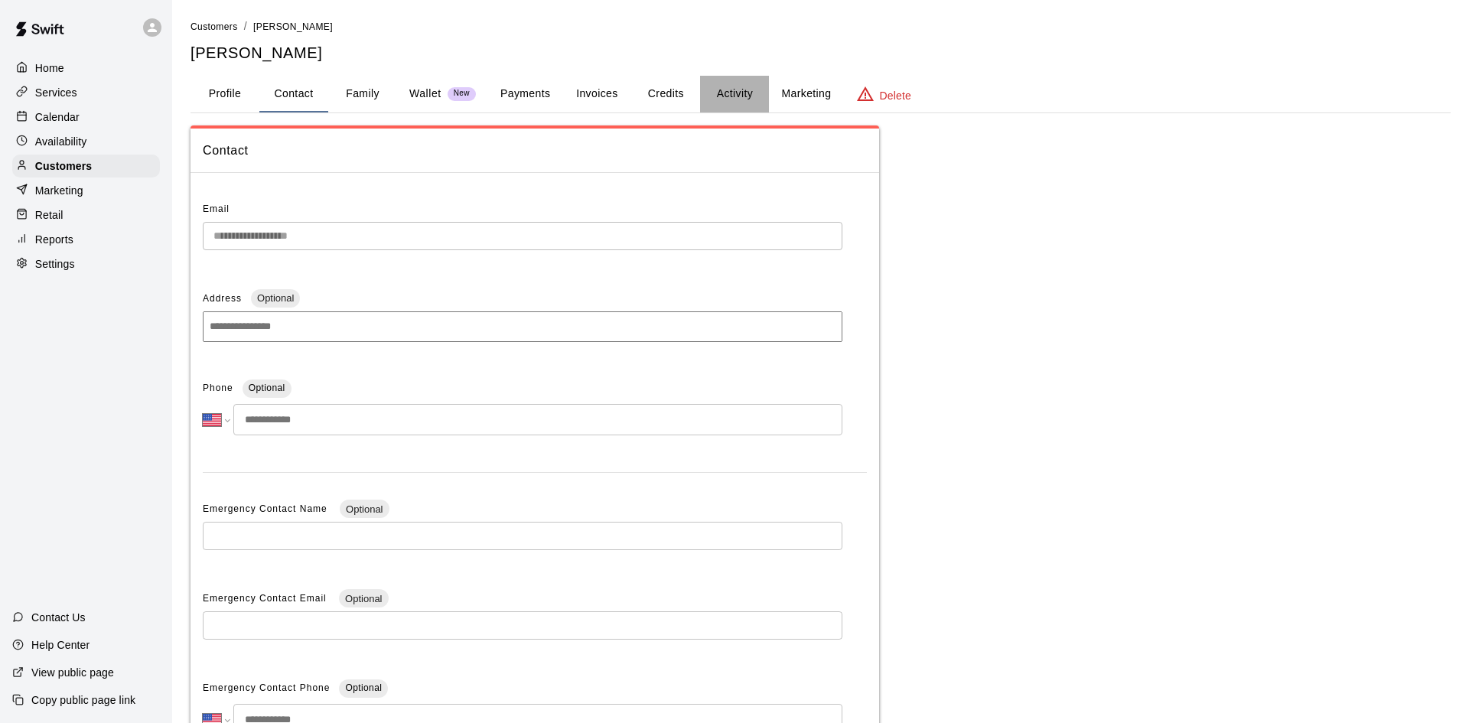
click at [737, 85] on button "Activity" at bounding box center [734, 94] width 69 height 37
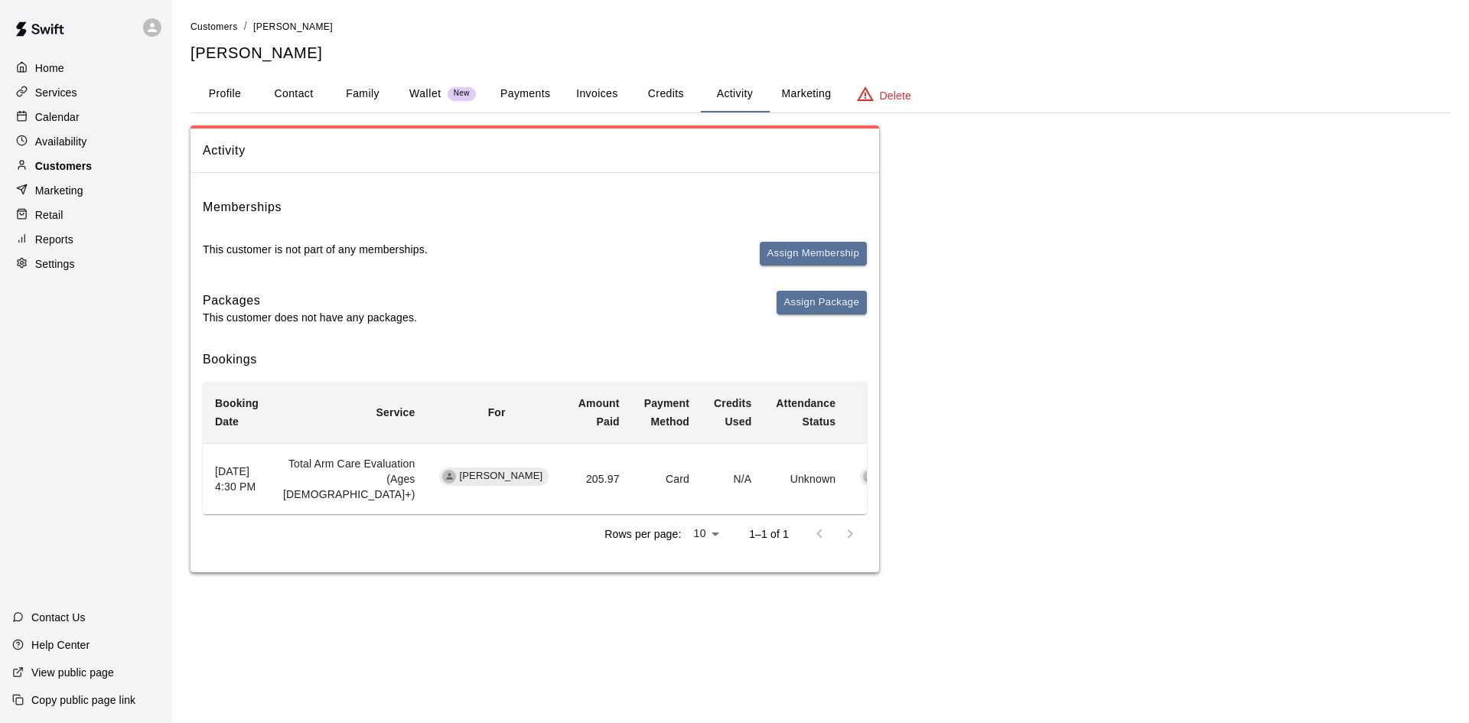
click at [83, 171] on p "Customers" at bounding box center [63, 165] width 57 height 15
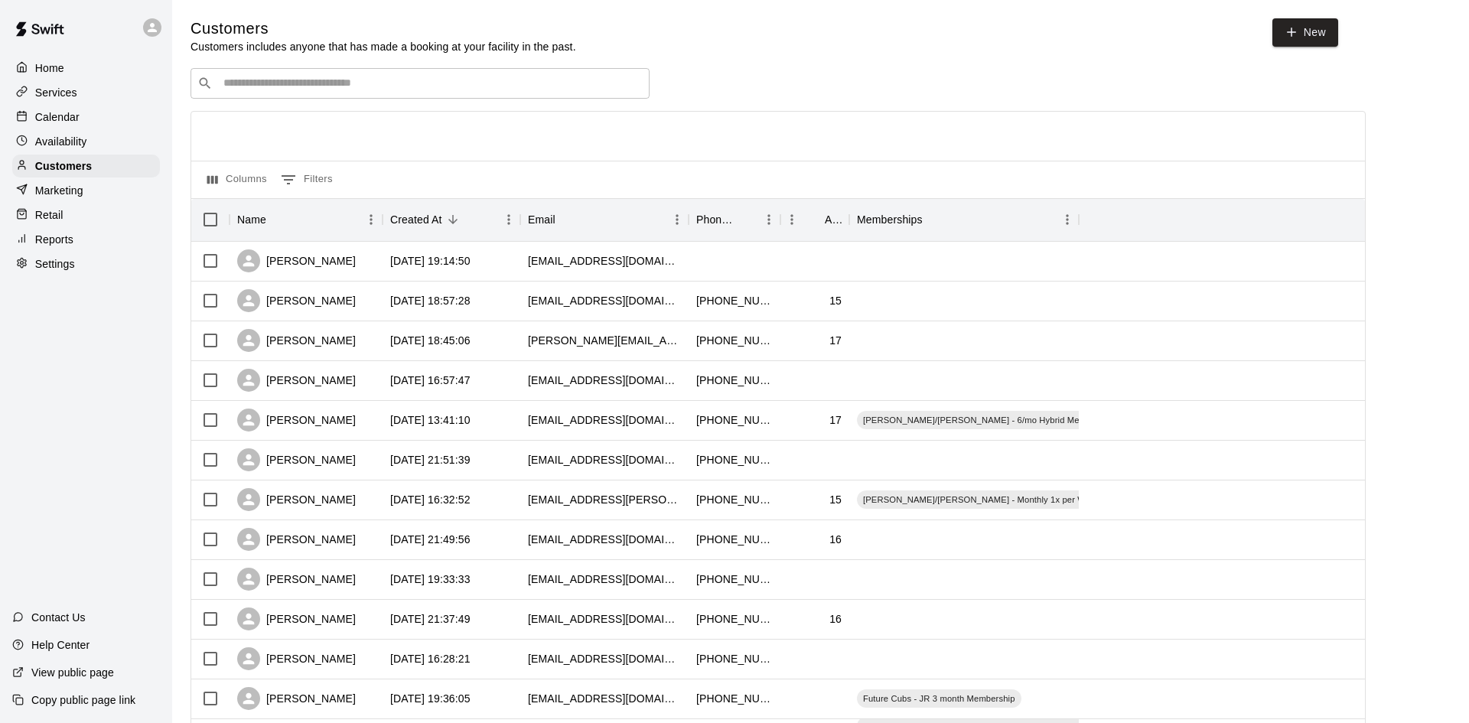
click at [78, 112] on p "Calendar" at bounding box center [57, 116] width 44 height 15
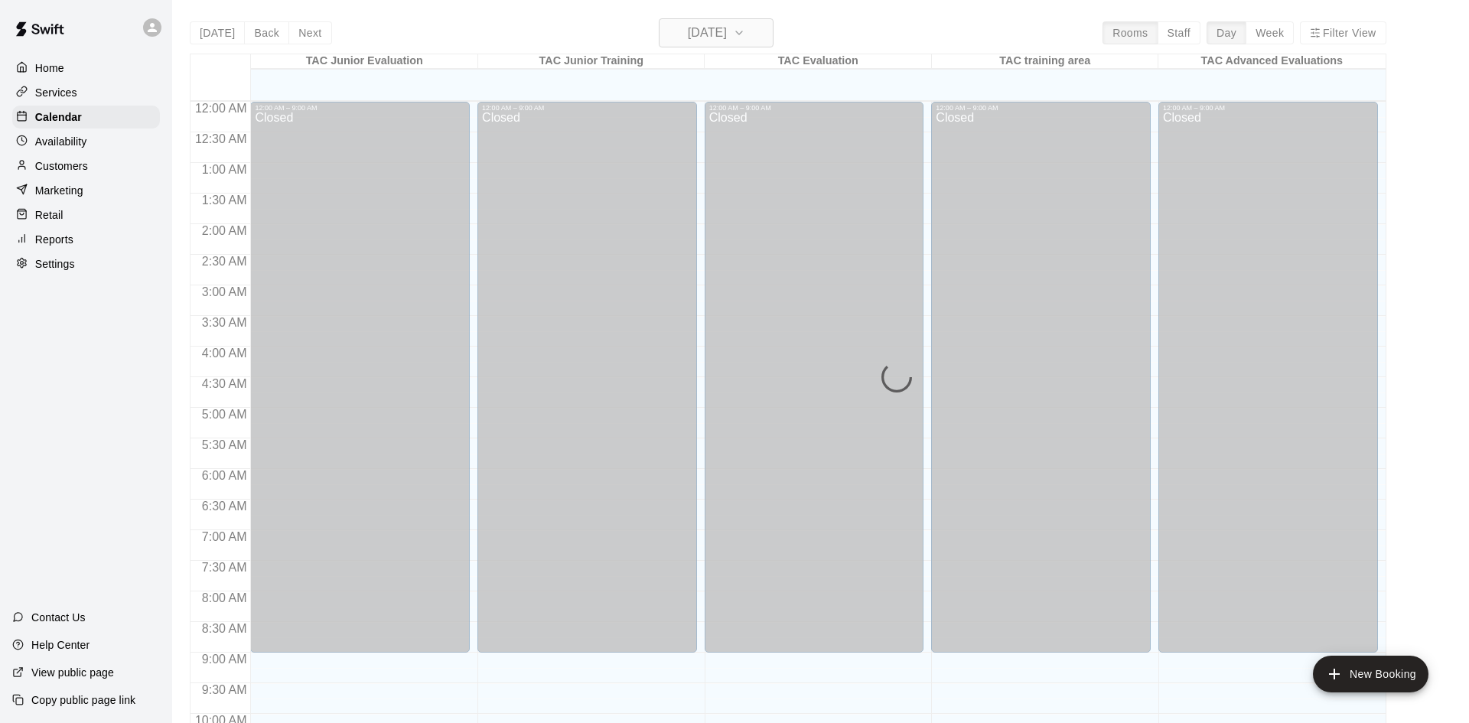
scroll to position [784, 0]
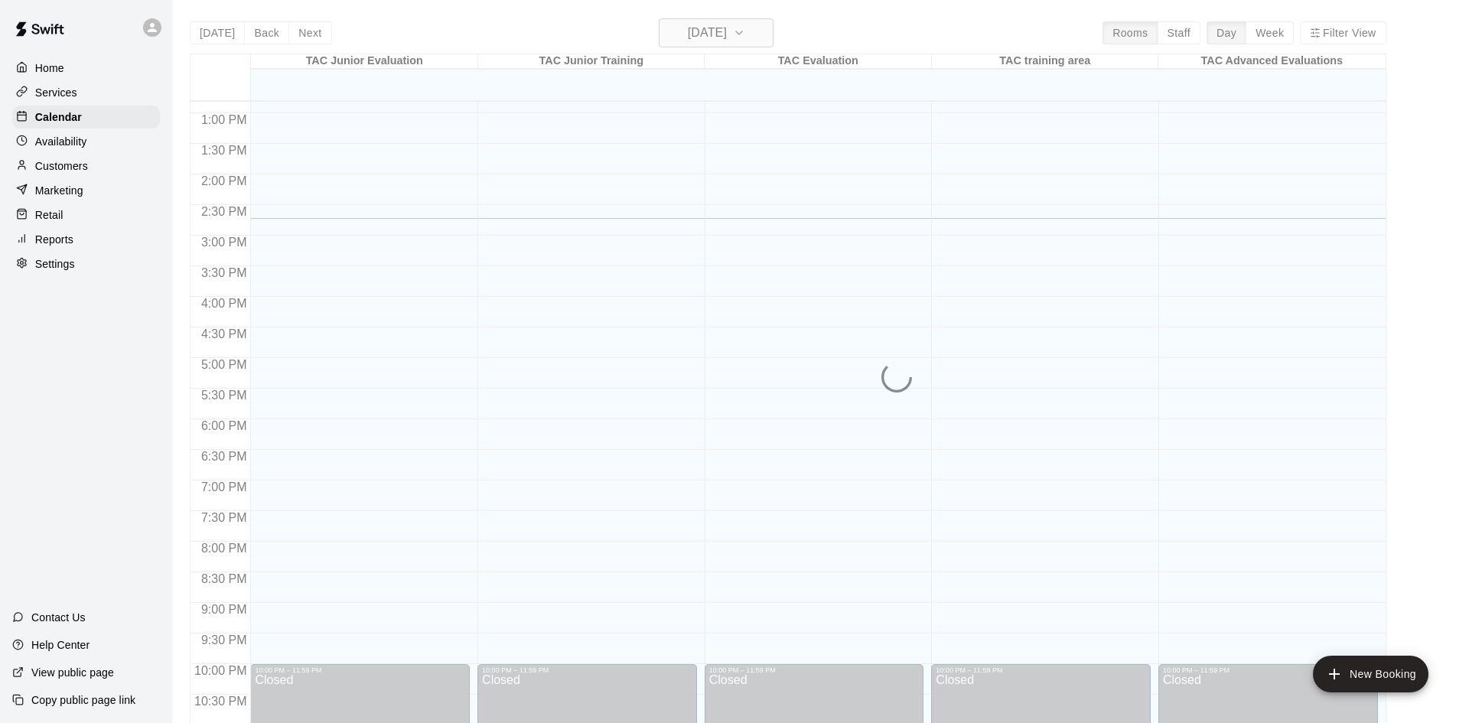
click at [727, 29] on h6 "[DATE]" at bounding box center [707, 32] width 39 height 21
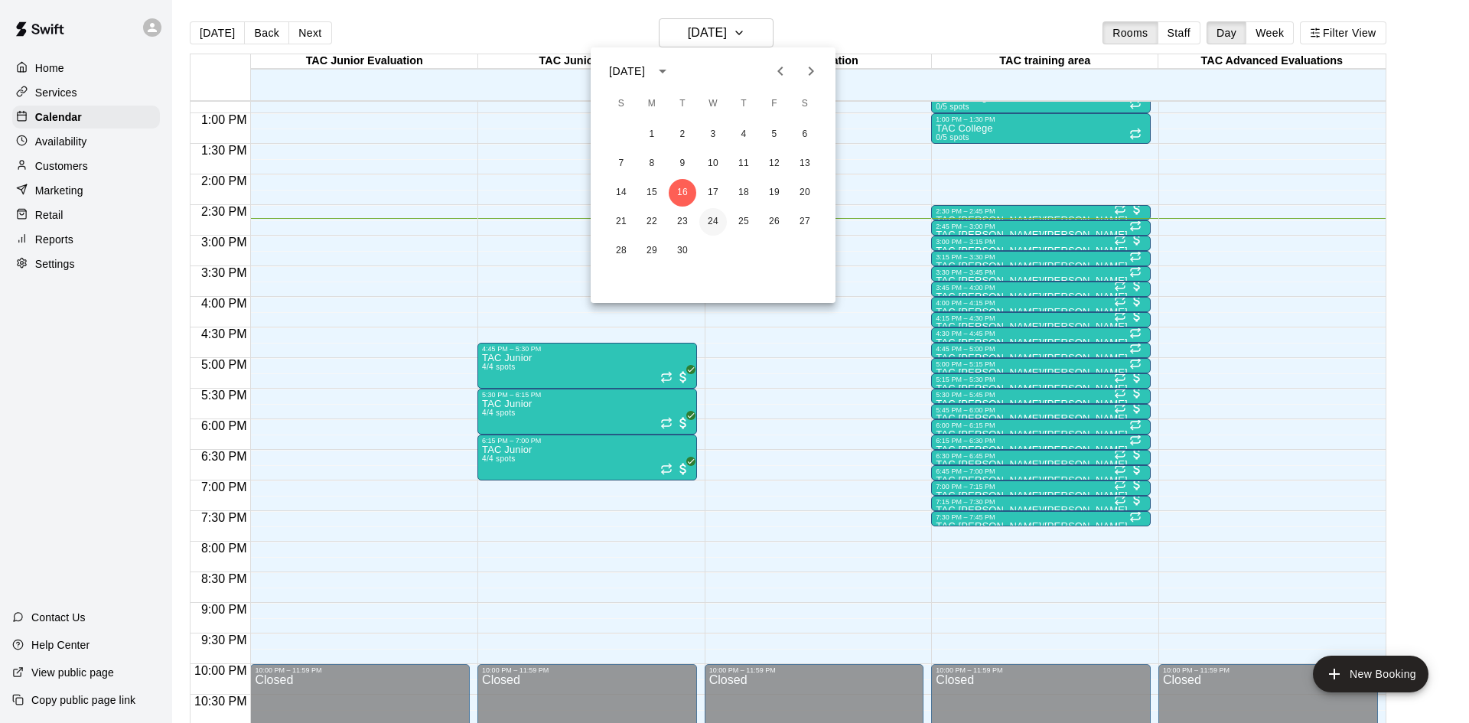
click at [705, 218] on button "24" at bounding box center [713, 222] width 28 height 28
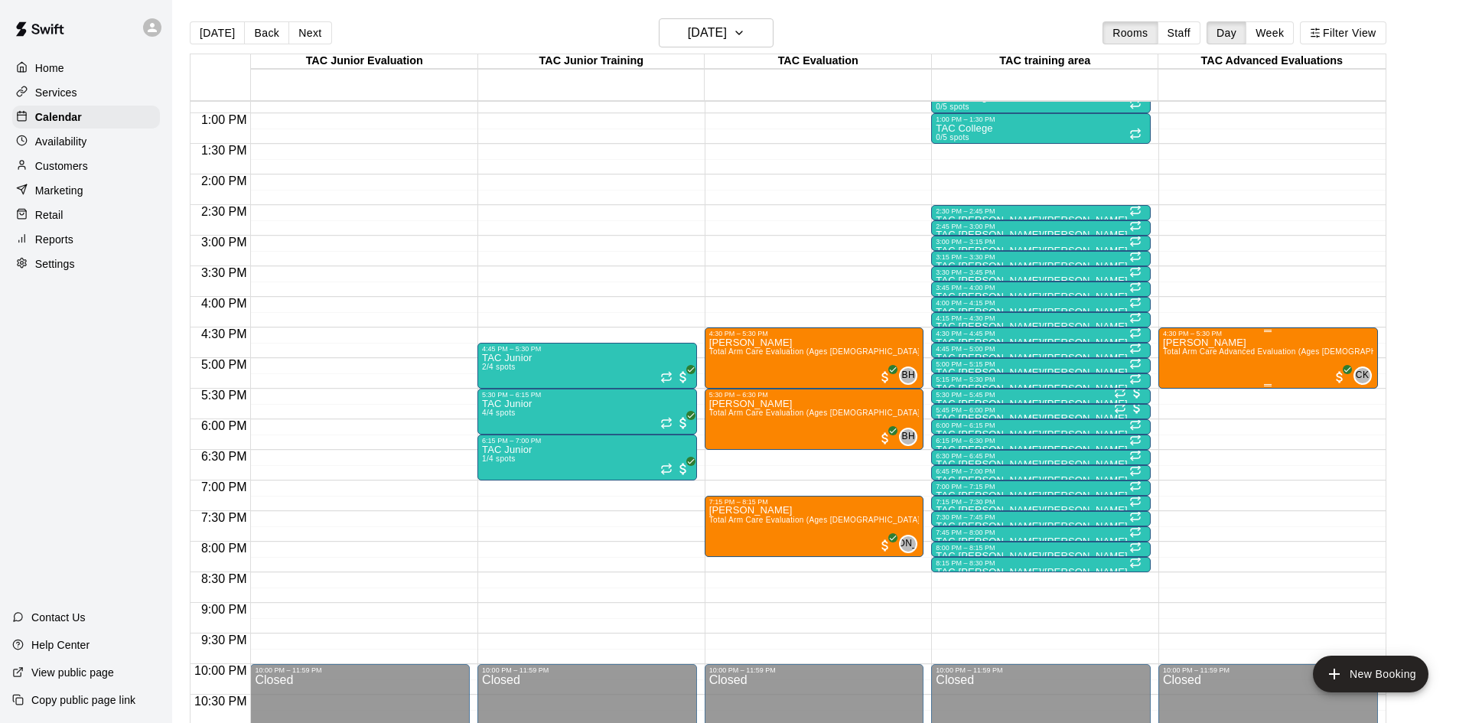
click at [1279, 354] on span "Total Arm Care Advanced Evaluation (Ages [DEMOGRAPHIC_DATA]+)" at bounding box center [1291, 351] width 256 height 8
click at [1175, 404] on img "edit" at bounding box center [1179, 399] width 18 height 18
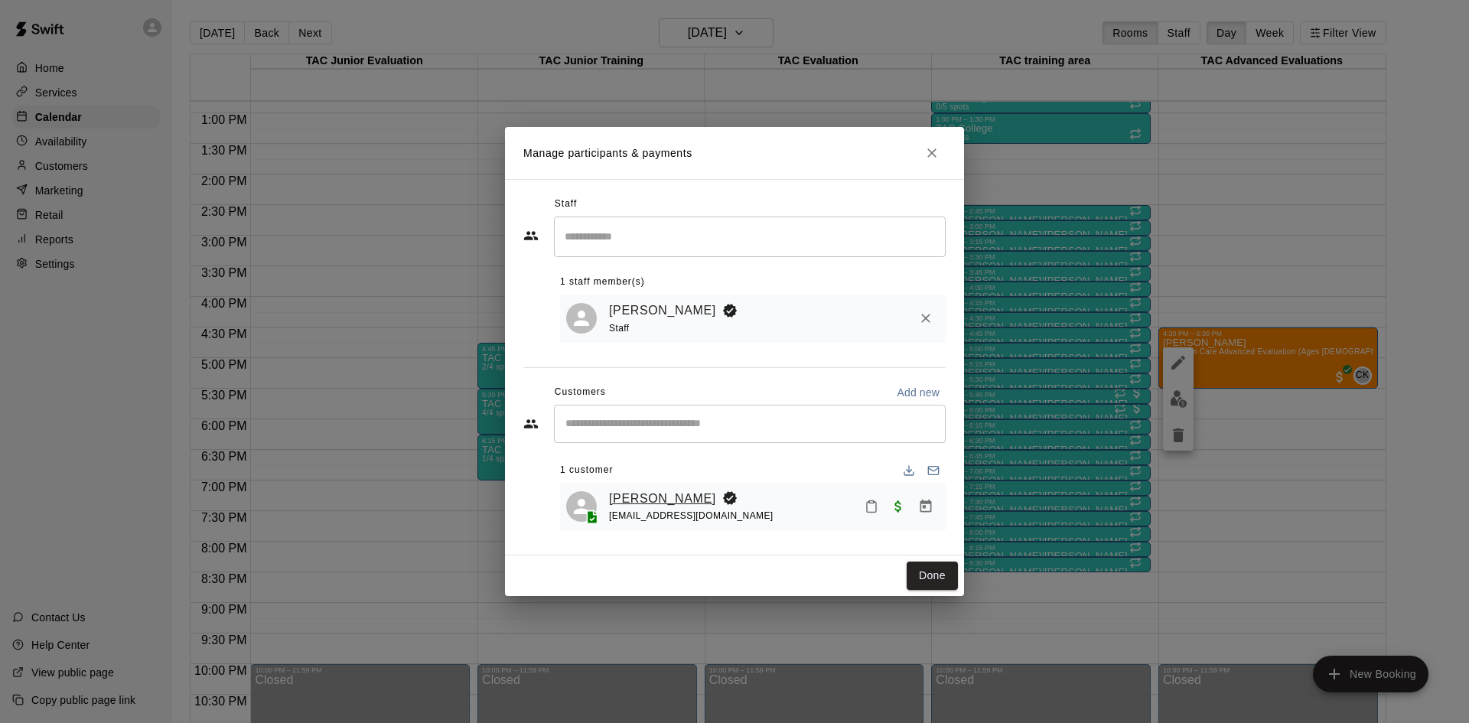
click at [678, 499] on link "[PERSON_NAME]" at bounding box center [662, 499] width 107 height 20
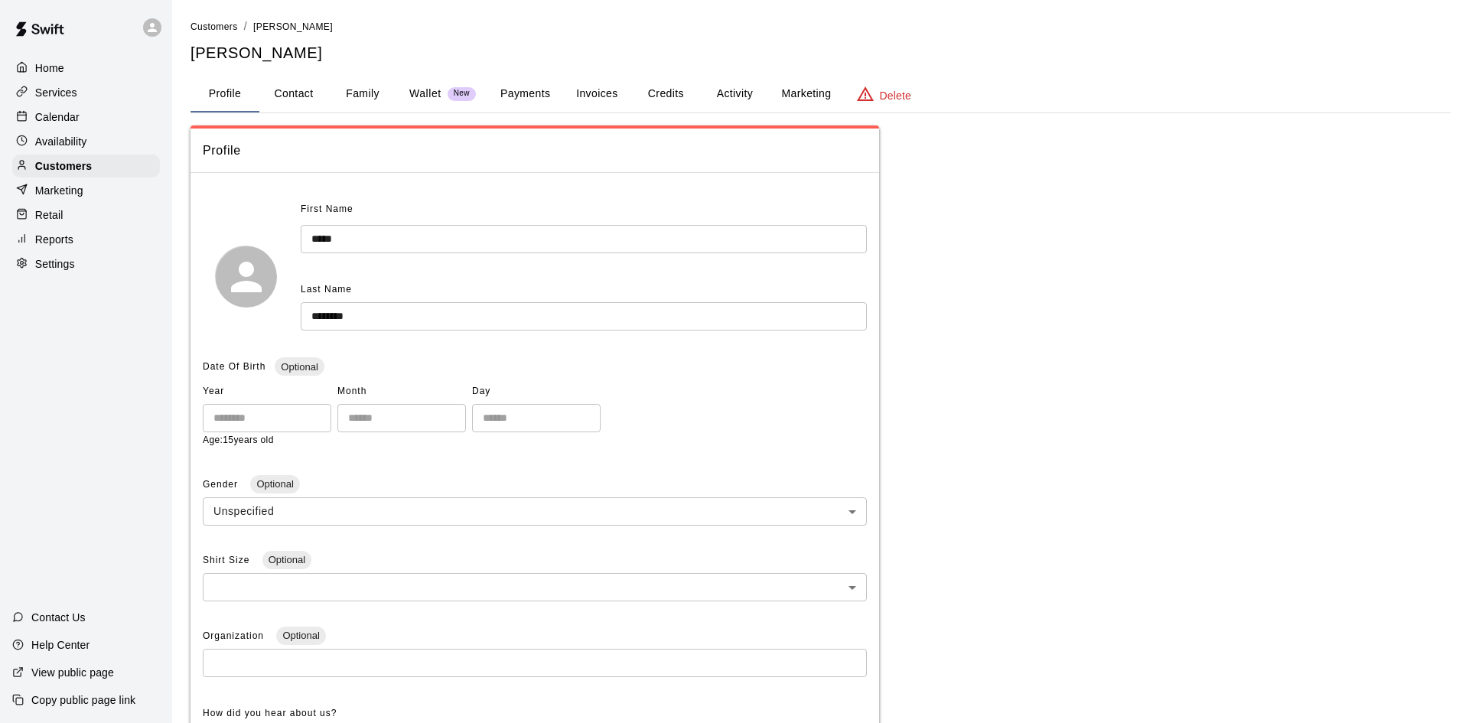
click at [356, 84] on button "Family" at bounding box center [362, 94] width 69 height 37
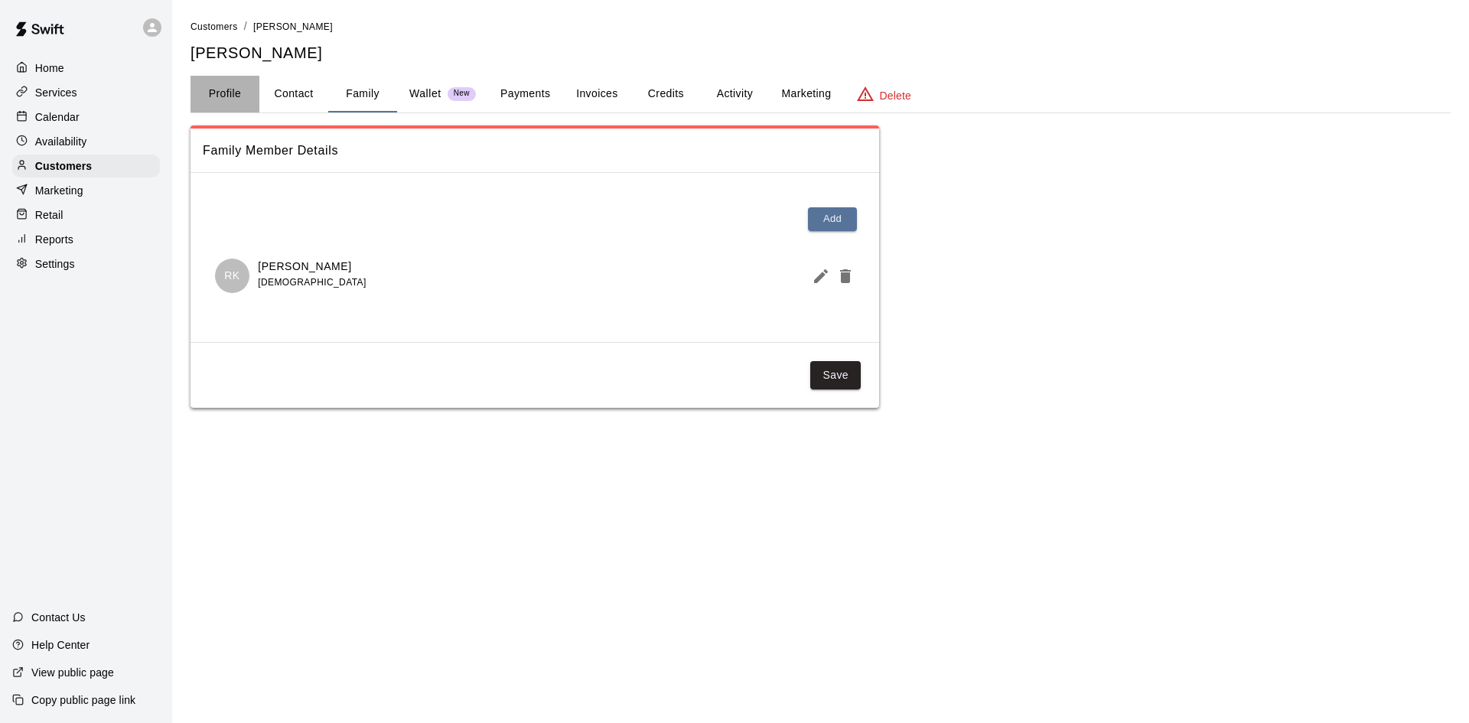
click at [237, 93] on button "Profile" at bounding box center [225, 94] width 69 height 37
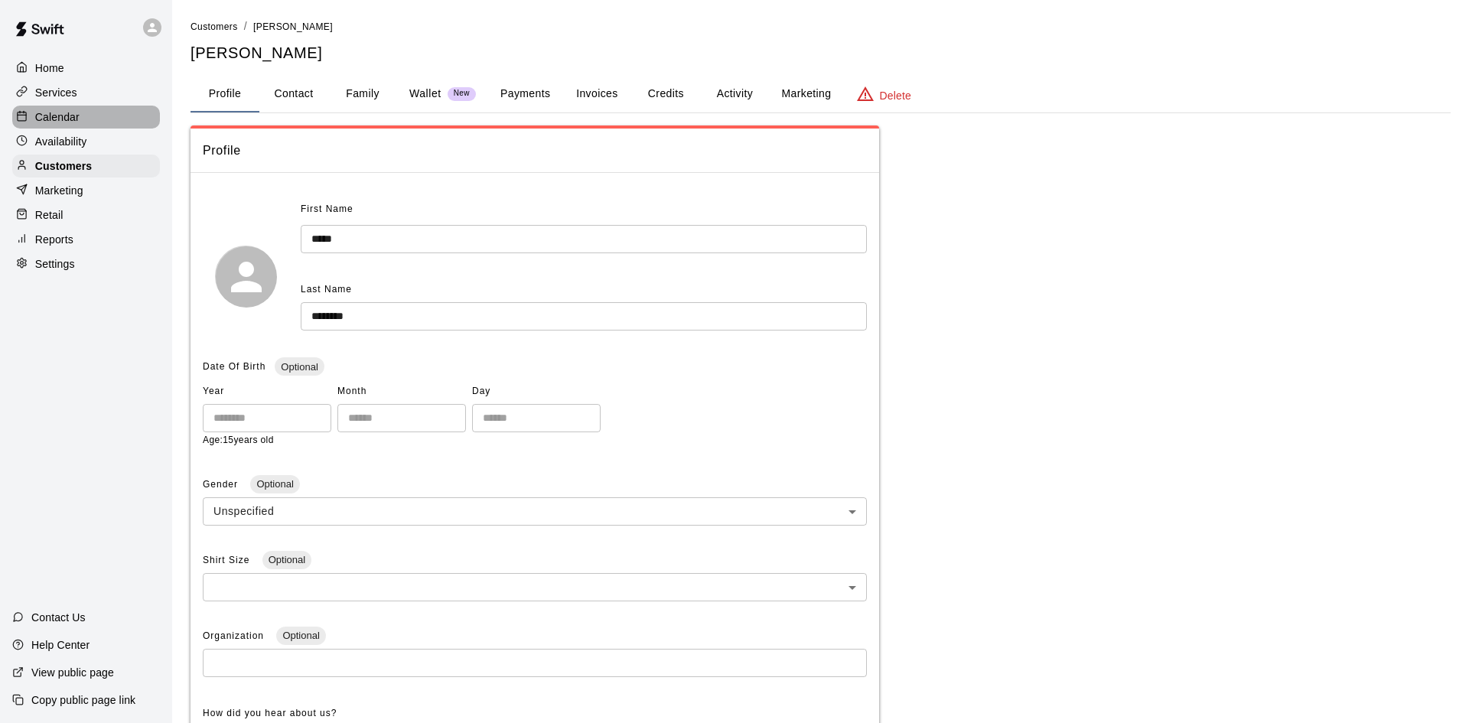
click at [70, 118] on p "Calendar" at bounding box center [57, 116] width 44 height 15
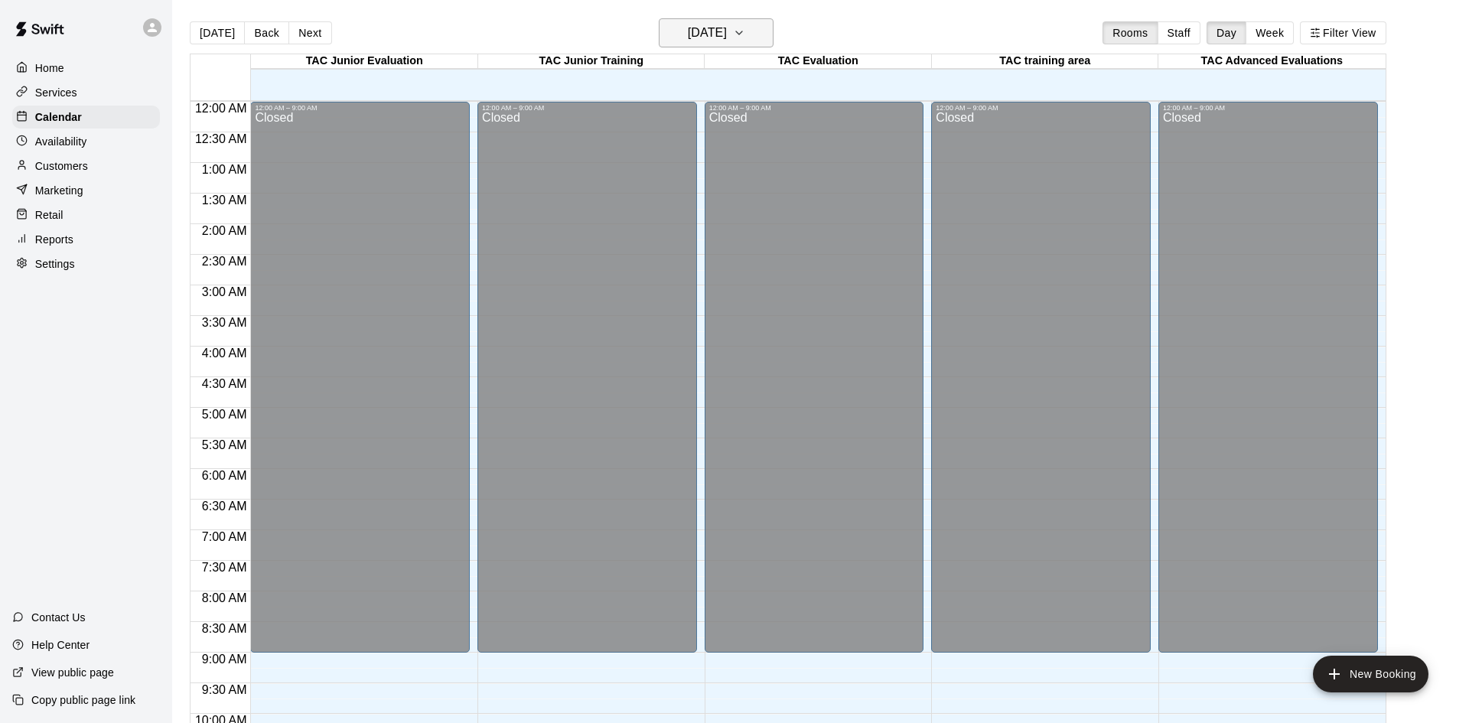
scroll to position [784, 0]
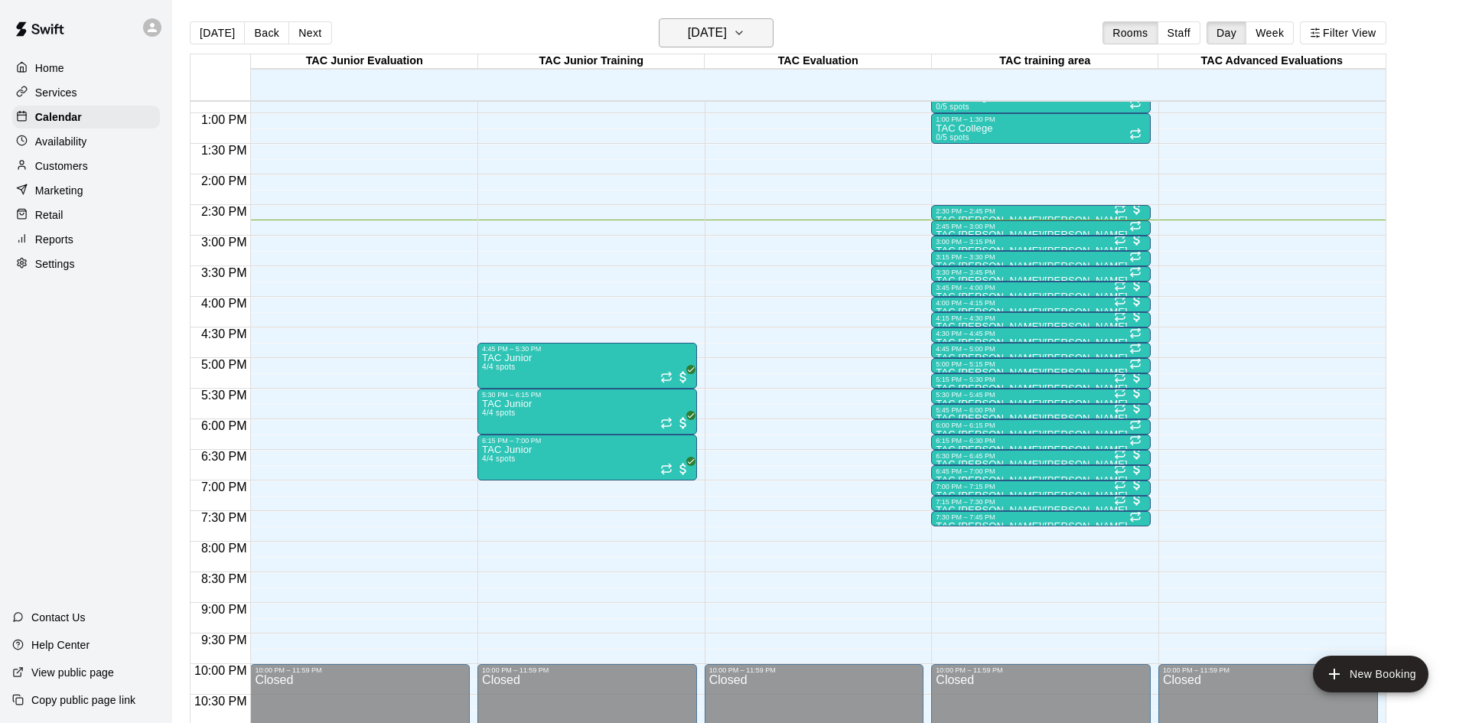
click at [727, 31] on h6 "[DATE]" at bounding box center [707, 32] width 39 height 21
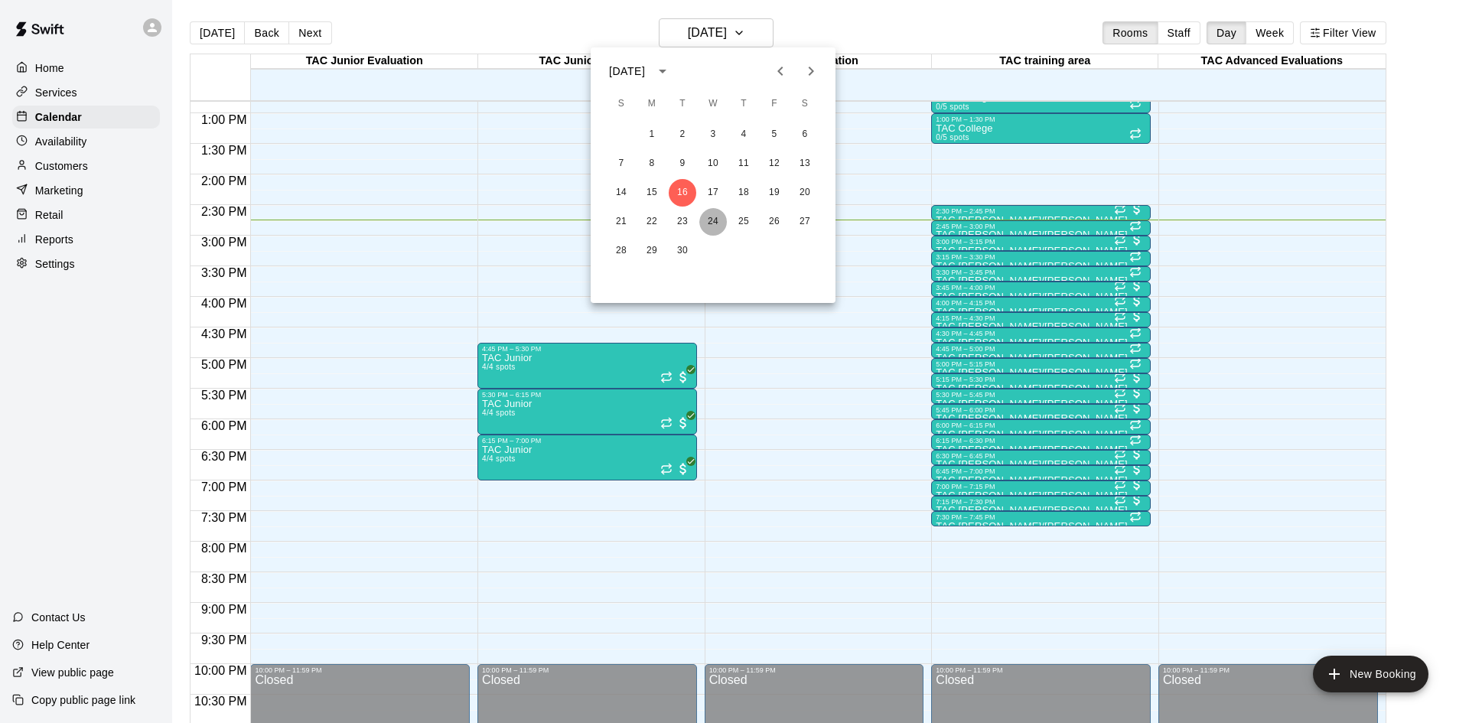
click at [716, 226] on button "24" at bounding box center [713, 222] width 28 height 28
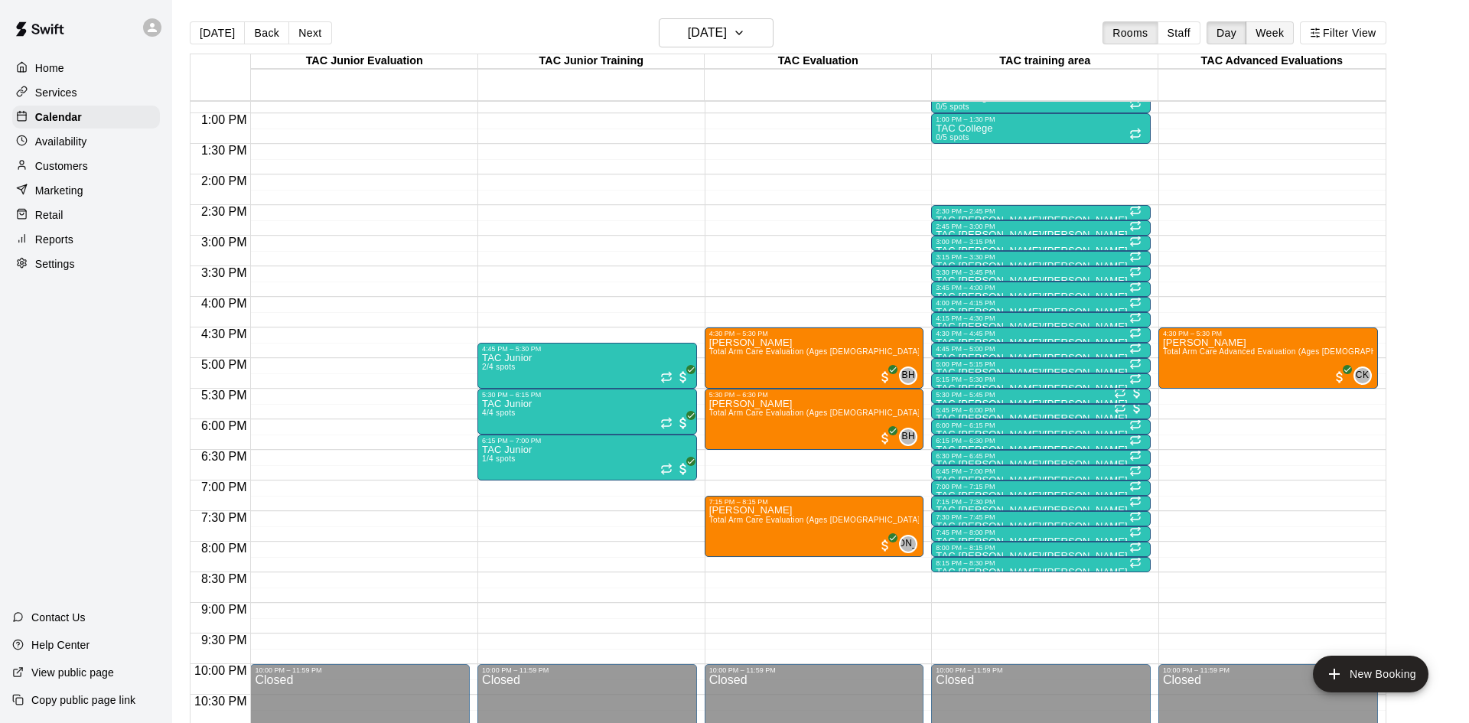
click at [1274, 31] on button "Week" at bounding box center [1270, 32] width 48 height 23
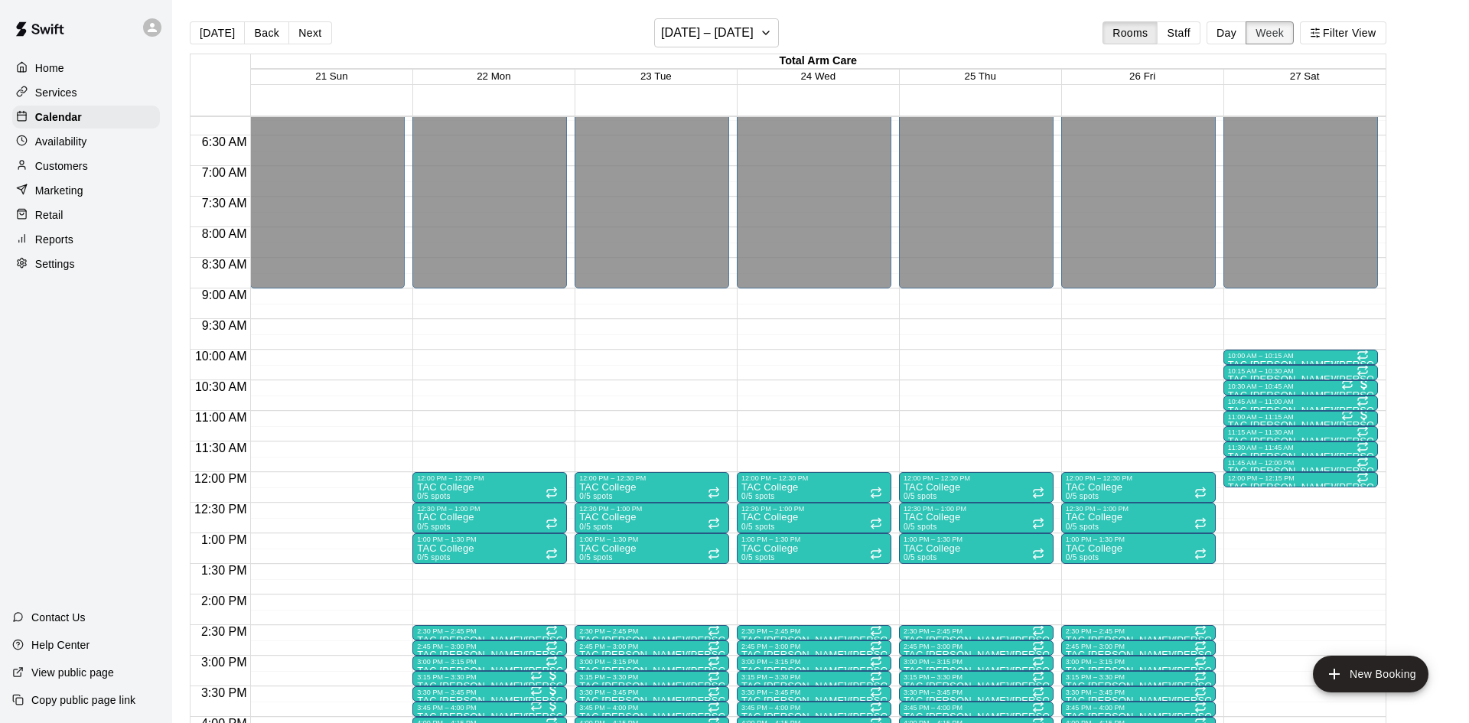
scroll to position [379, 0]
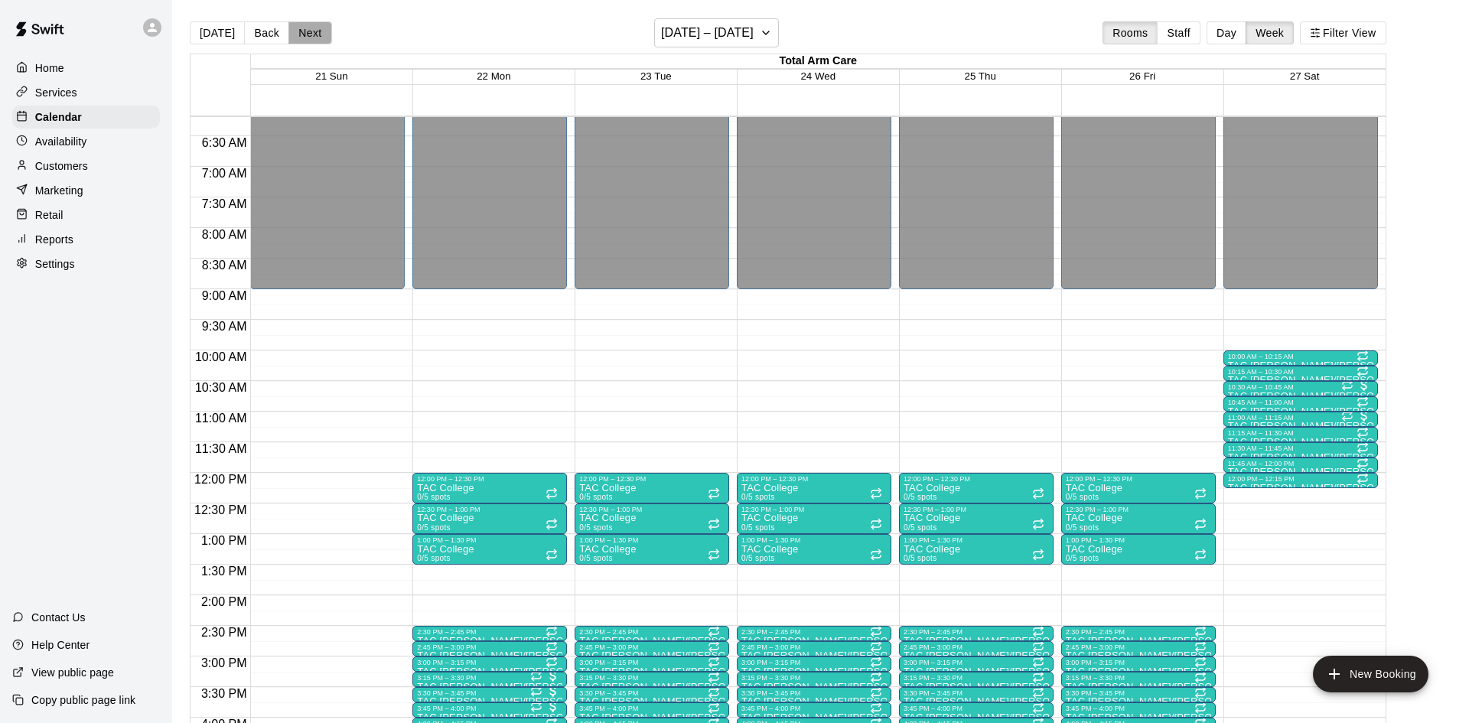
click at [324, 37] on button "Next" at bounding box center [309, 32] width 43 height 23
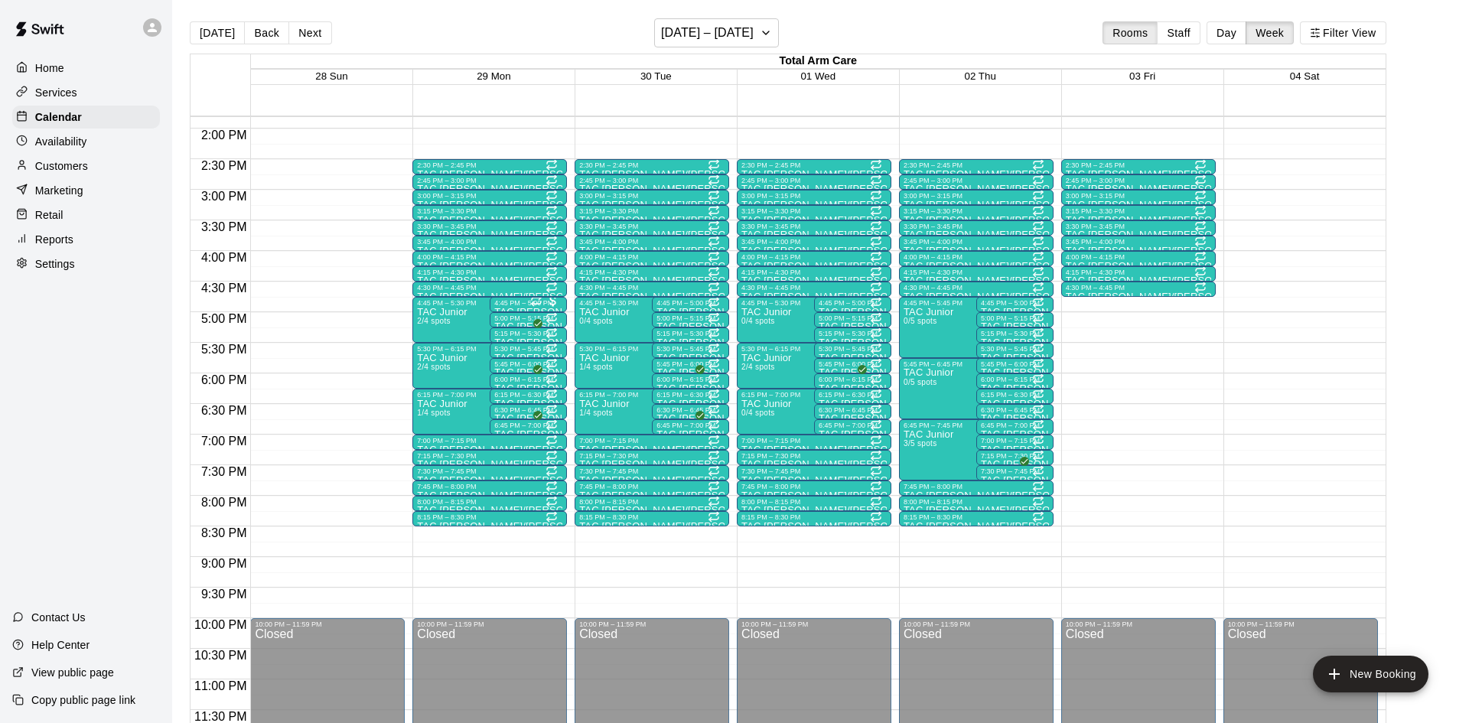
scroll to position [0, 0]
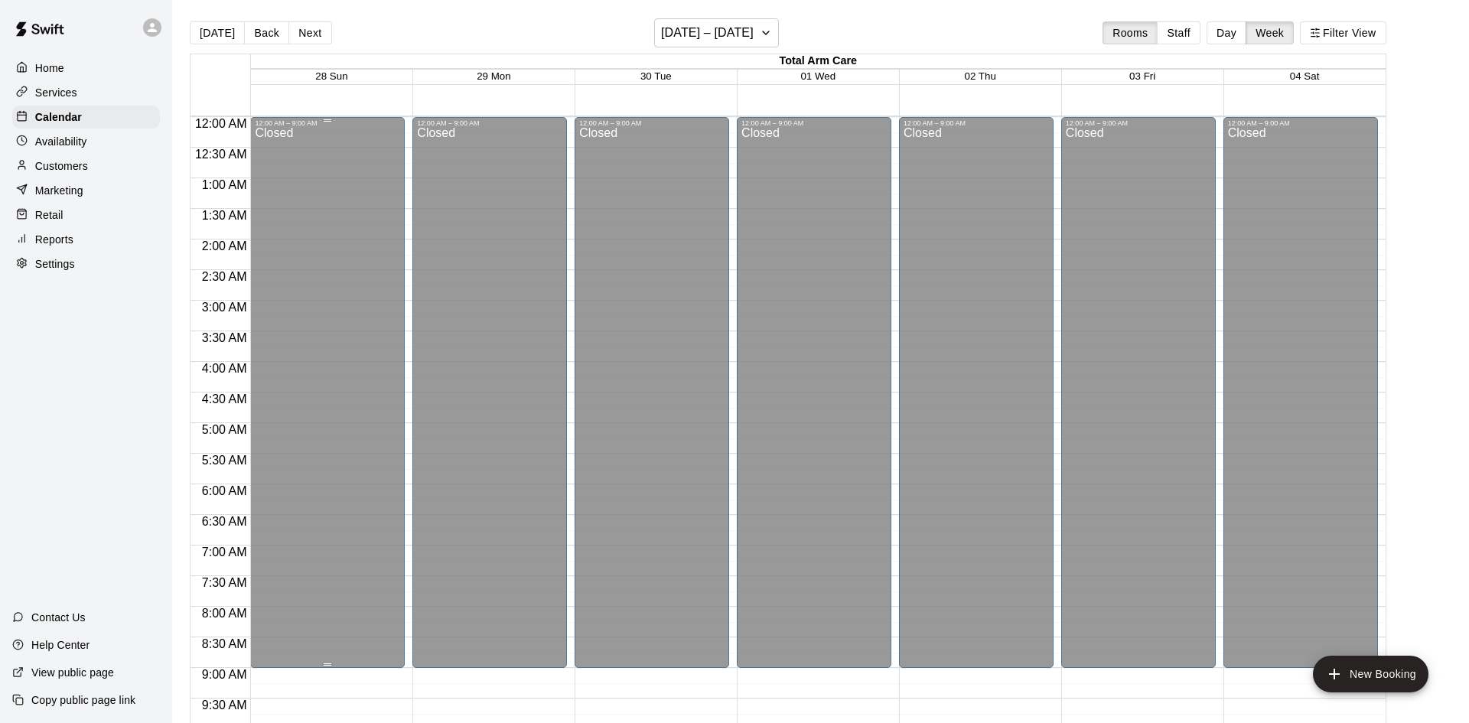
click at [230, 36] on button "[DATE]" at bounding box center [217, 32] width 55 height 23
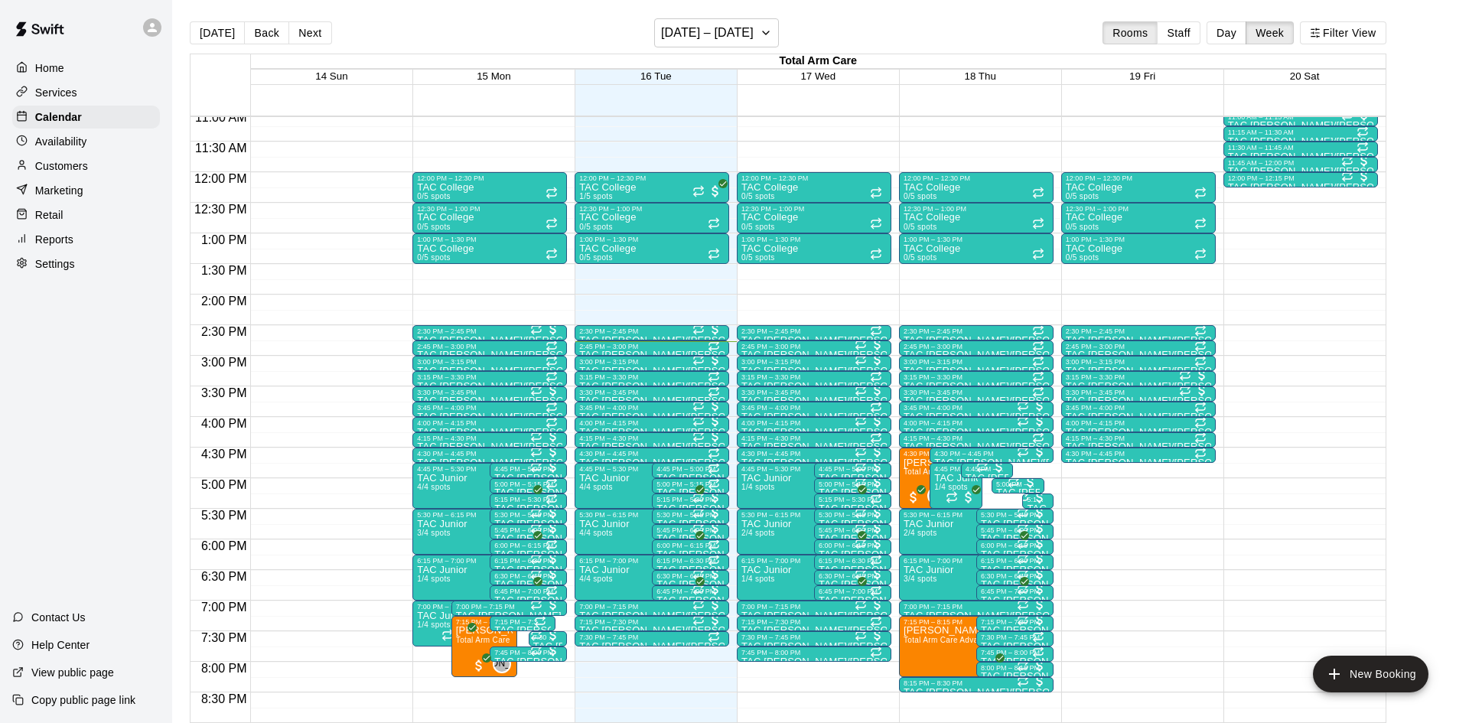
scroll to position [680, 0]
click at [922, 468] on span "Total Arm Care Evaluation (Ages [DEMOGRAPHIC_DATA]+)" at bounding box center [1013, 471] width 219 height 8
click at [913, 517] on img "edit" at bounding box center [920, 519] width 18 height 18
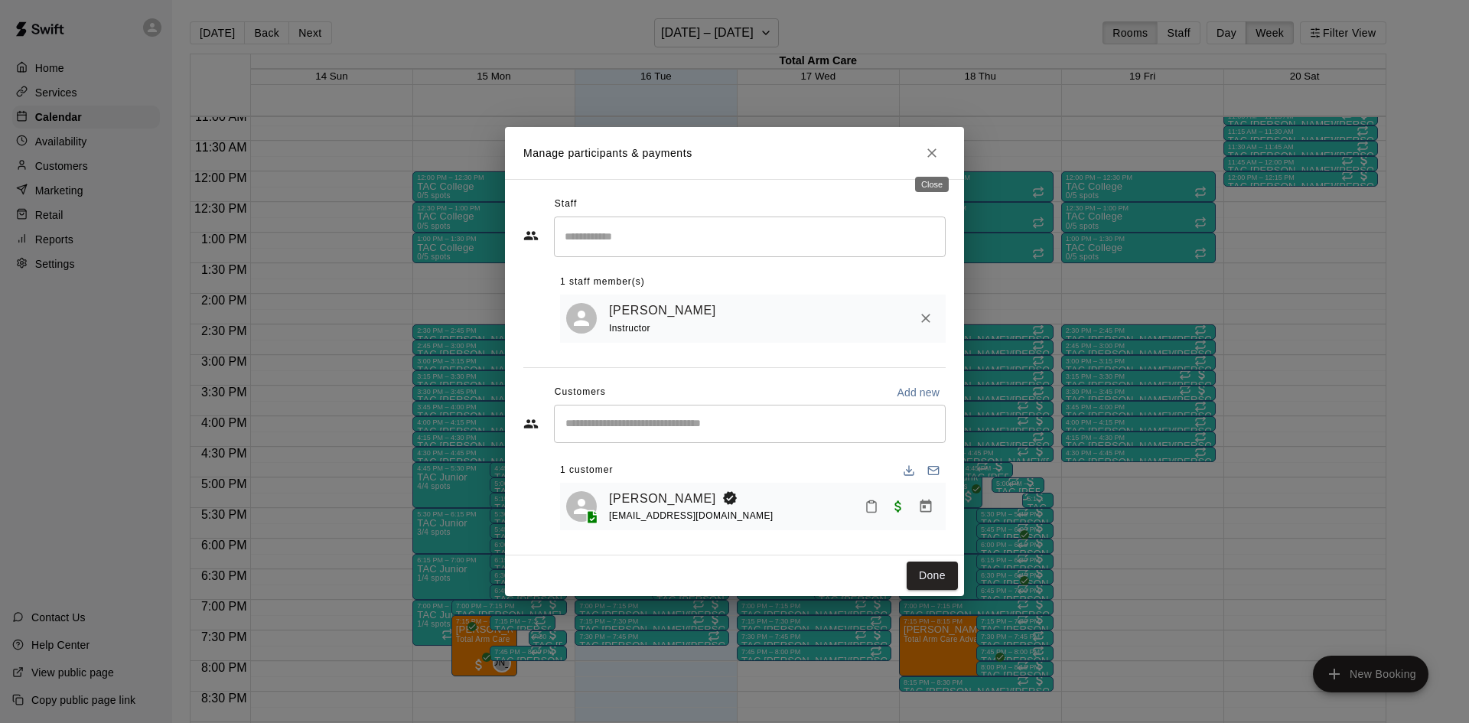
click at [940, 155] on button "Close" at bounding box center [932, 153] width 28 height 28
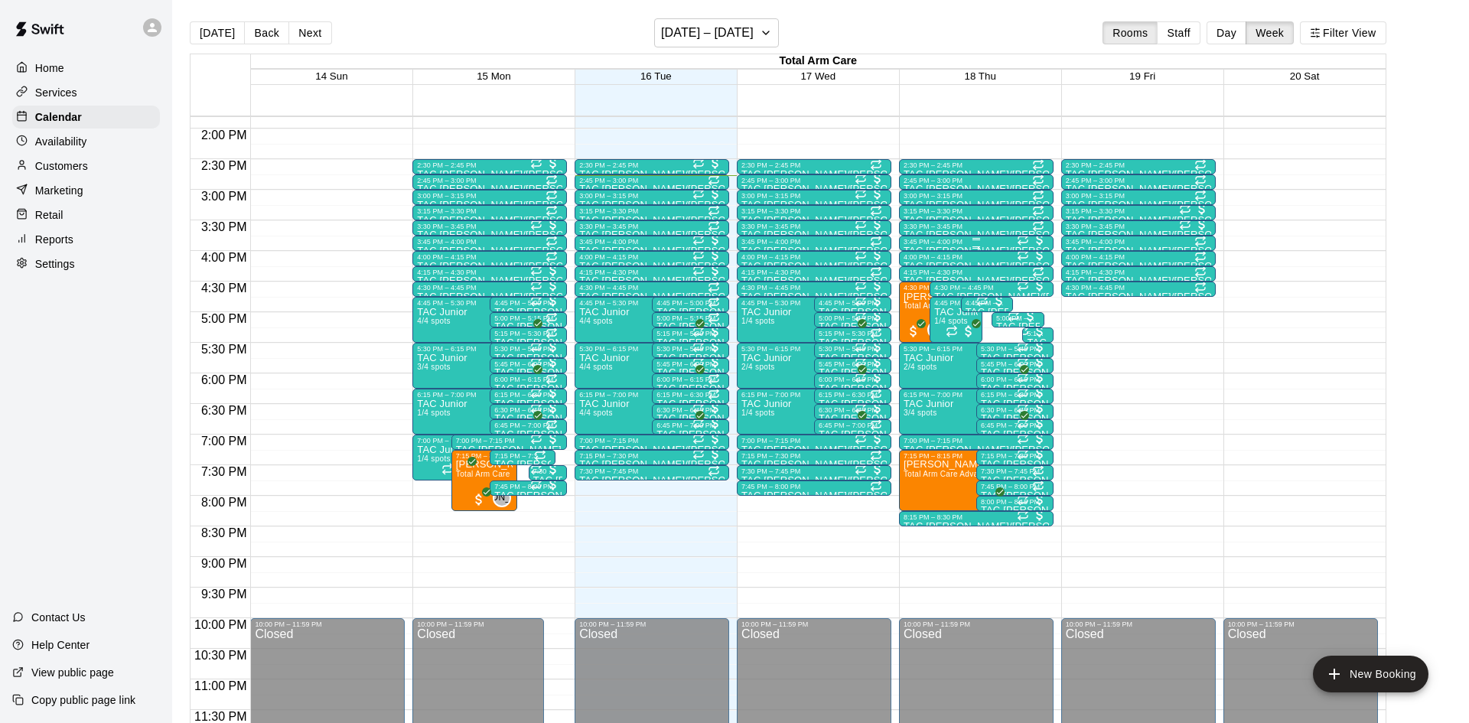
scroll to position [0, 0]
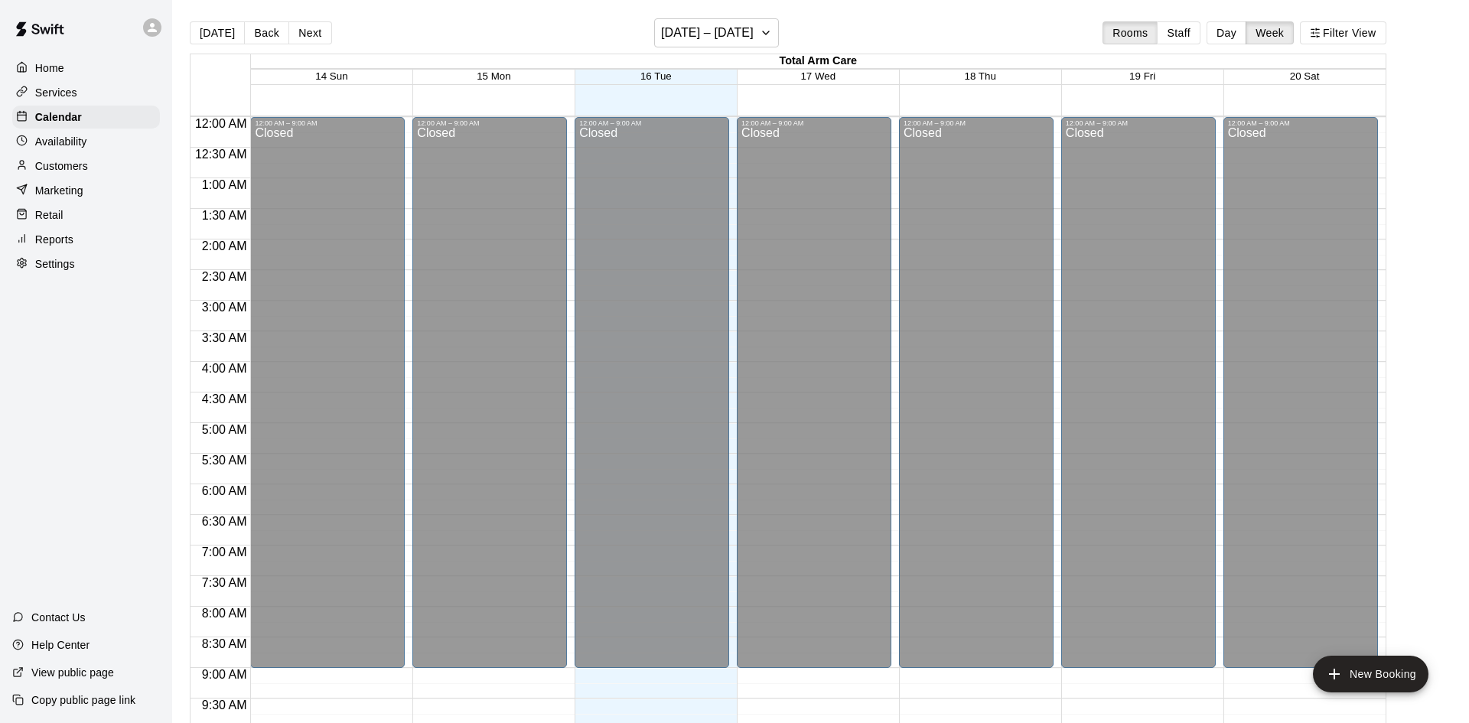
click at [70, 159] on p "Customers" at bounding box center [61, 165] width 53 height 15
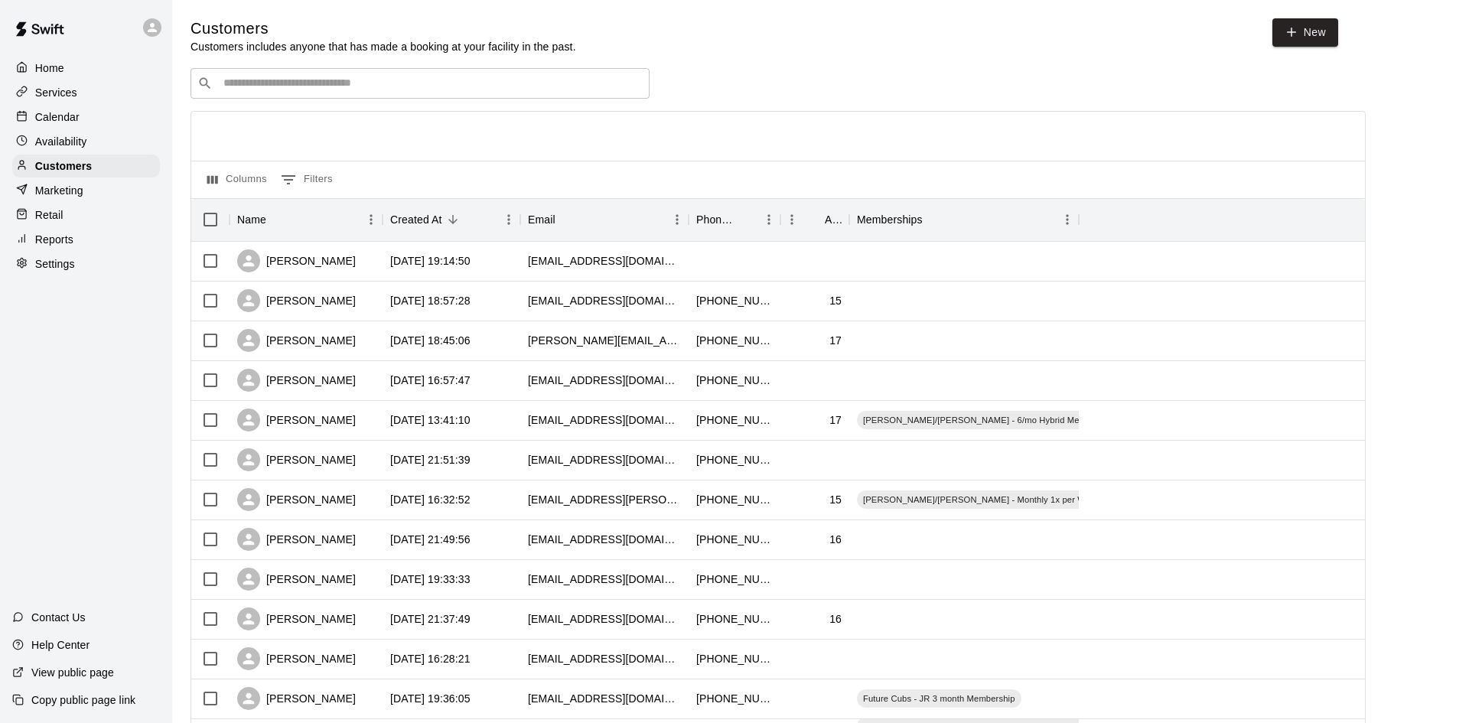
click at [204, 78] on icon "Search customers by name or email" at bounding box center [205, 82] width 11 height 11
type input "***"
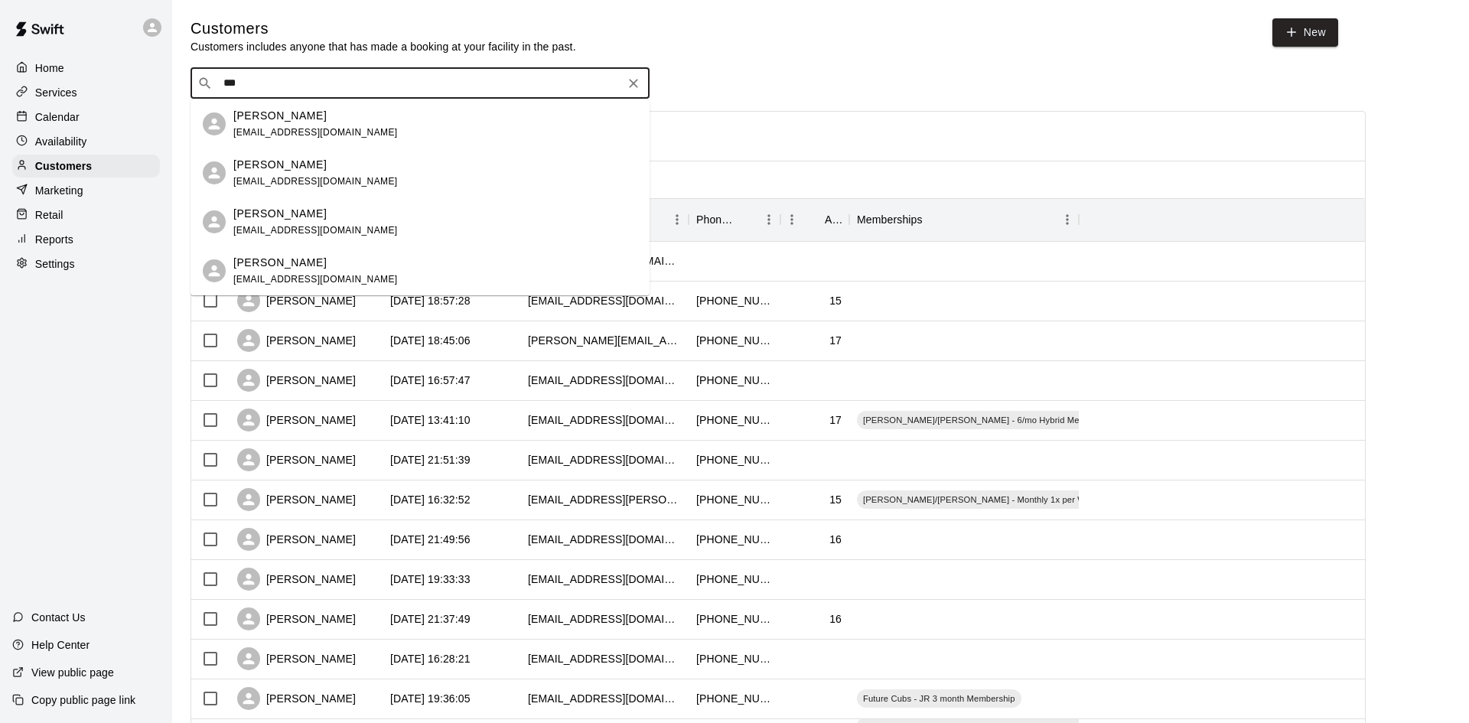
click at [257, 134] on span "[EMAIL_ADDRESS][DOMAIN_NAME]" at bounding box center [315, 132] width 165 height 11
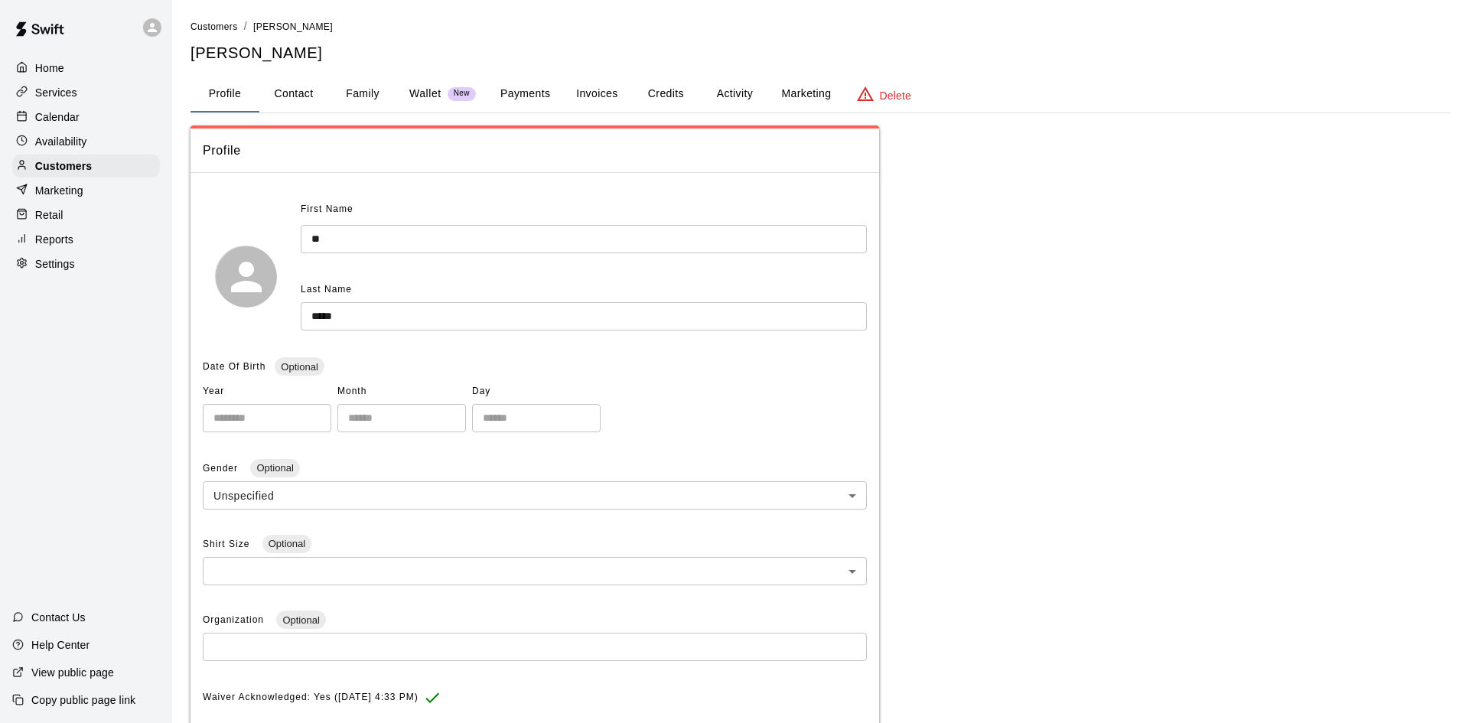
click at [296, 87] on button "Contact" at bounding box center [293, 94] width 69 height 37
select select "**"
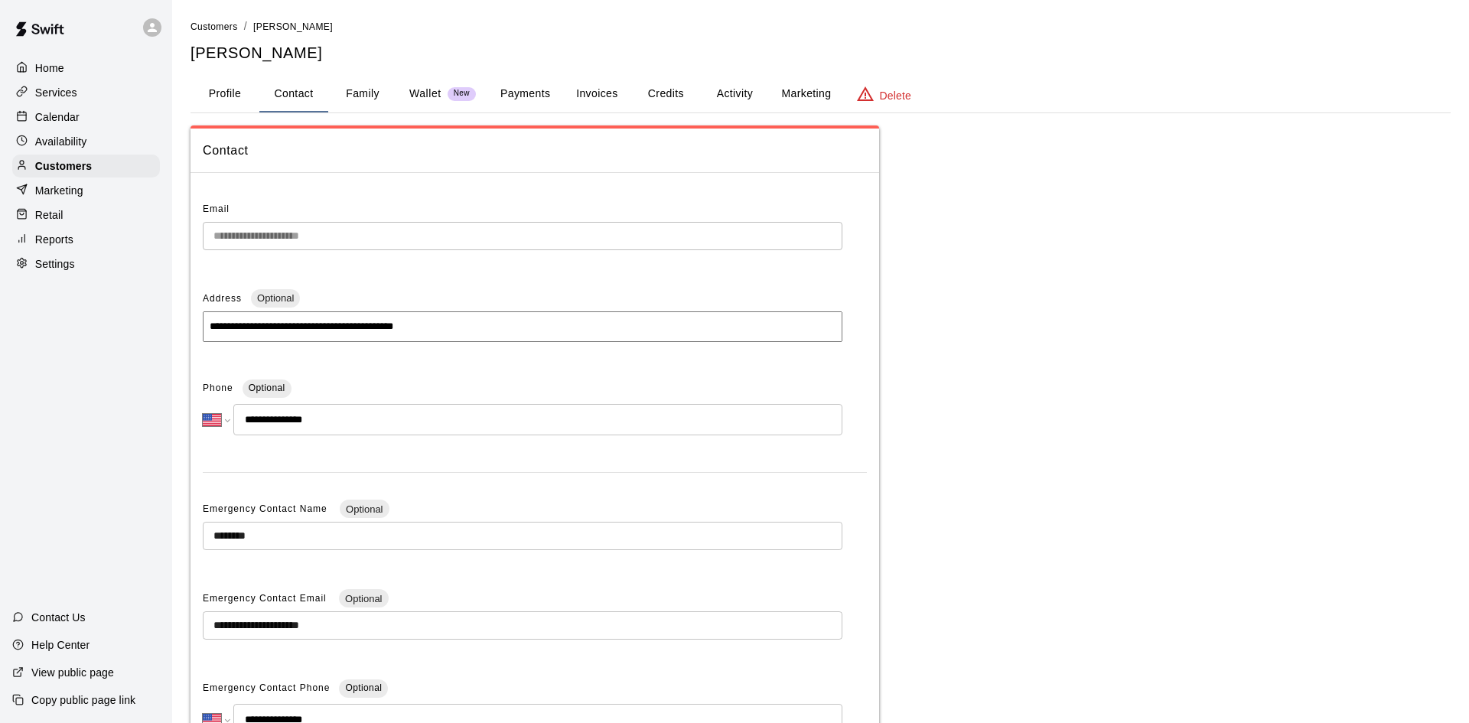
click at [296, 87] on button "Contact" at bounding box center [293, 94] width 69 height 37
